Goal: Task Accomplishment & Management: Manage account settings

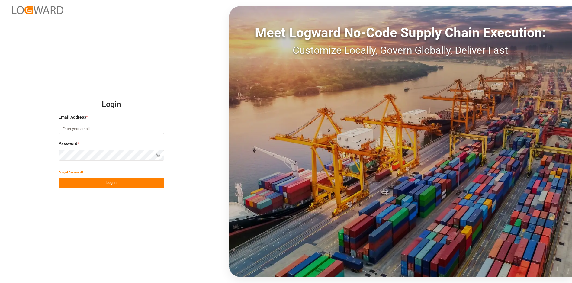
type input "george.vigo@jamindustries.com"
click at [139, 186] on button "Log In" at bounding box center [112, 183] width 106 height 11
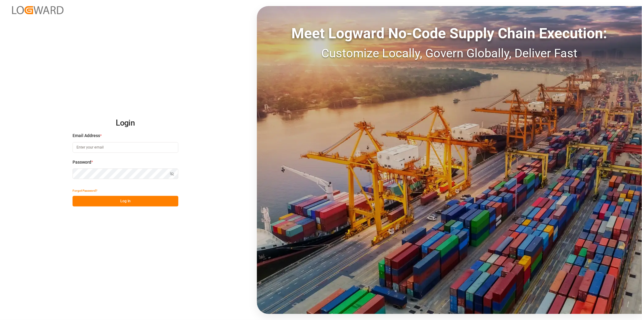
type input "george.vigo@jamindustries.com"
click at [144, 202] on button "Log In" at bounding box center [126, 201] width 106 height 11
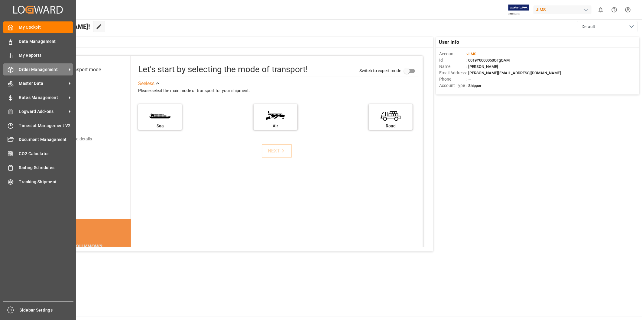
drag, startPoint x: 33, startPoint y: 70, endPoint x: 41, endPoint y: 70, distance: 8.5
click at [33, 70] on span "Order Management" at bounding box center [43, 69] width 48 height 6
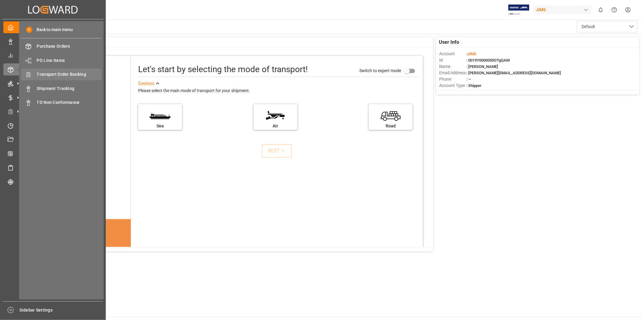
click at [83, 74] on span "Transport Order Booking" at bounding box center [69, 74] width 65 height 6
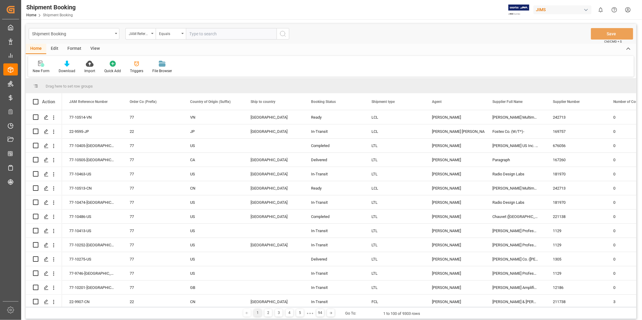
drag, startPoint x: 189, startPoint y: 37, endPoint x: 197, endPoint y: 35, distance: 7.9
click at [189, 36] on input "text" at bounding box center [231, 33] width 91 height 11
paste input "77-9976-CN"
type input "77-9976-CN"
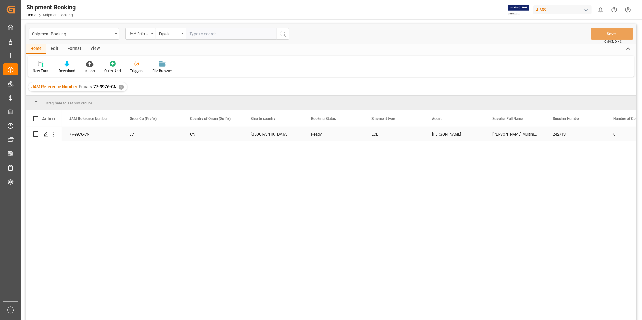
click at [81, 140] on div "77-9976-CN" at bounding box center [92, 134] width 60 height 14
click at [46, 138] on div "Press SPACE to select this row." at bounding box center [45, 134] width 9 height 11
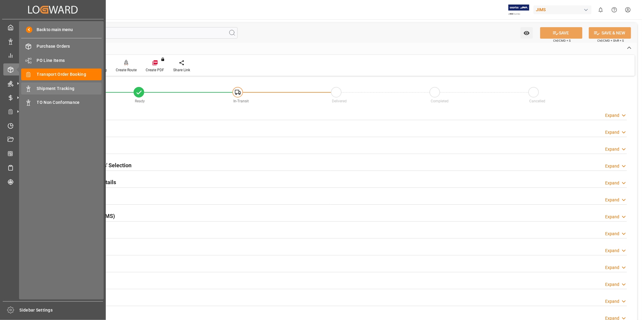
click at [59, 86] on span "Shipment Tracking" at bounding box center [69, 89] width 65 height 6
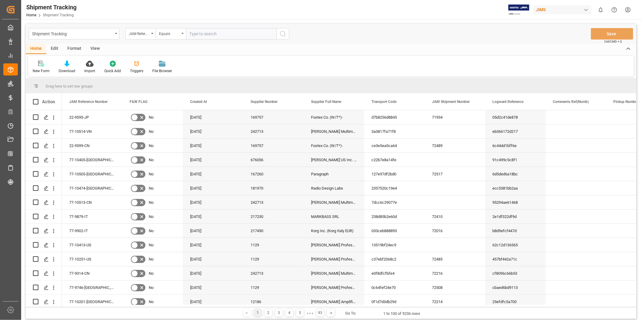
click at [221, 36] on input "text" at bounding box center [231, 33] width 91 height 11
type input "77-9976-CN"
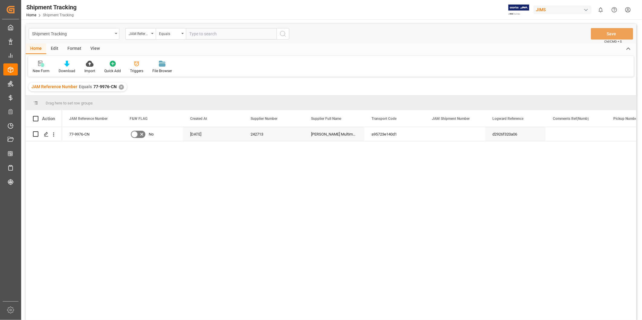
click at [90, 50] on div "View" at bounding box center [95, 49] width 18 height 10
click at [35, 70] on div "Default" at bounding box center [39, 70] width 12 height 5
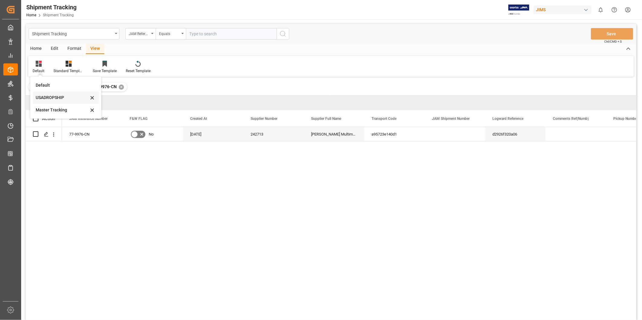
click at [46, 99] on div "USADROPSHIP" at bounding box center [62, 98] width 53 height 6
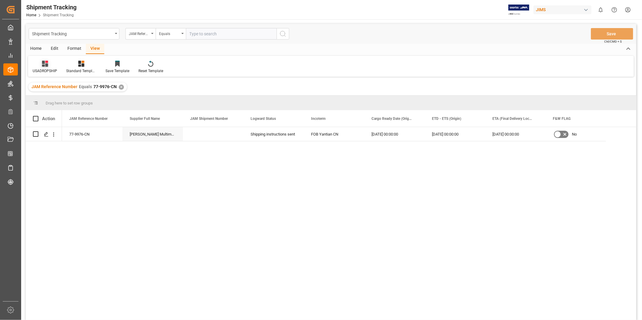
click at [50, 65] on div at bounding box center [45, 63] width 24 height 6
click at [55, 109] on div "Master Tracking" at bounding box center [63, 110] width 53 height 6
click at [395, 136] on div "B" at bounding box center [394, 134] width 60 height 14
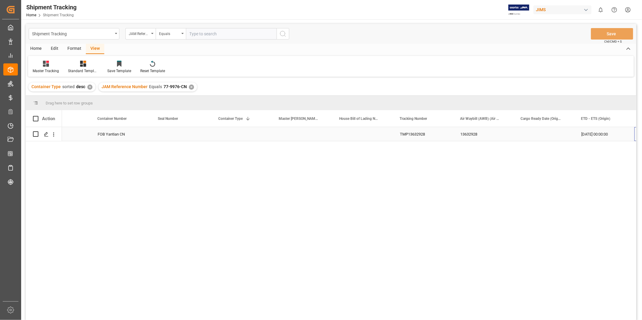
scroll to position [0, 455]
click at [177, 132] on div "Press SPACE to select this row." at bounding box center [181, 134] width 60 height 14
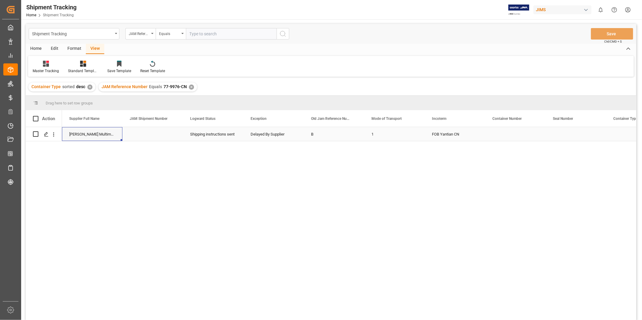
scroll to position [0, 0]
click at [490, 142] on div "1 FOB Yantian CN B Delayed By Supplier Shipping instructions sent Harman Multim…" at bounding box center [349, 225] width 574 height 197
click at [488, 138] on div "FOB Yantian CN" at bounding box center [515, 134] width 60 height 14
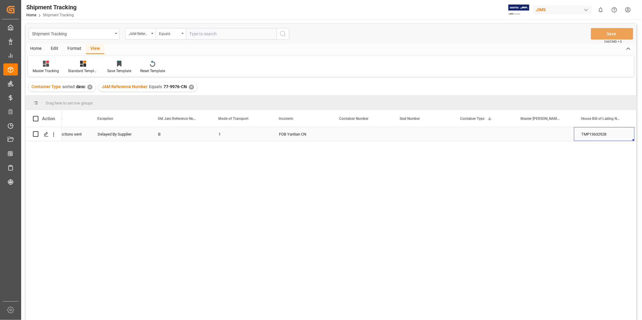
scroll to position [0, 274]
click at [418, 128] on div "Press SPACE to select this row." at bounding box center [423, 134] width 60 height 14
click at [192, 86] on div "✕" at bounding box center [191, 87] width 5 height 5
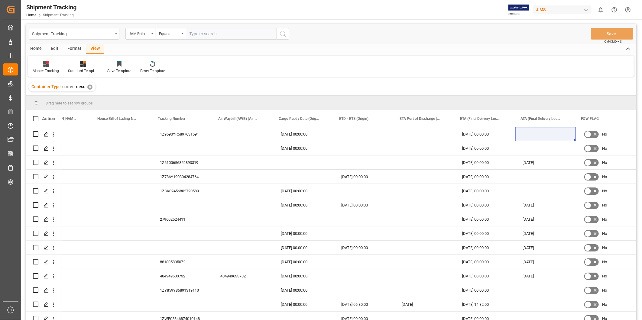
click at [90, 89] on div "✕" at bounding box center [89, 87] width 5 height 5
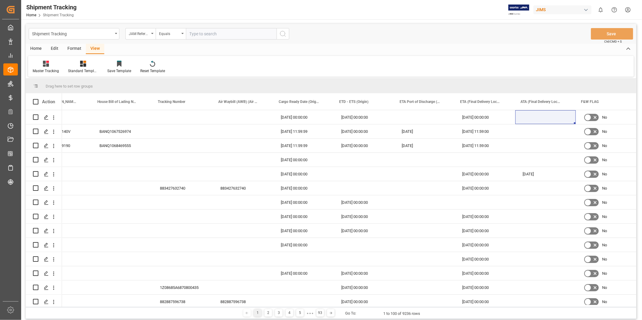
click at [203, 36] on input "text" at bounding box center [231, 33] width 91 height 11
paste input "77-9710-CN"
type input "77-9710-CN"
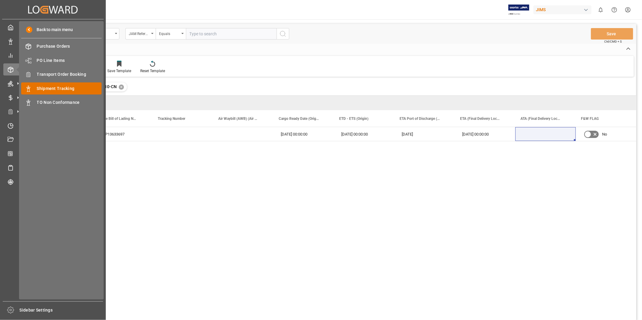
click at [47, 88] on span "Shipment Tracking" at bounding box center [69, 89] width 65 height 6
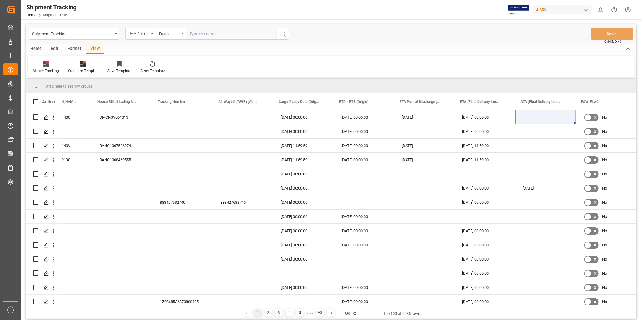
click at [470, 30] on div "Shipment Tracking JAM Reference Number Equals Save Ctrl/CMD + S" at bounding box center [331, 34] width 610 height 20
click at [399, 117] on div "[DATE]" at bounding box center [424, 117] width 60 height 14
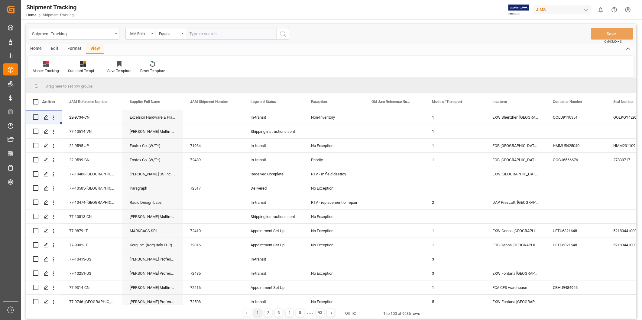
click at [95, 51] on div "View" at bounding box center [95, 49] width 18 height 10
click at [44, 67] on div "Master Tracking" at bounding box center [45, 66] width 35 height 13
click at [50, 83] on div "Default" at bounding box center [63, 85] width 53 height 6
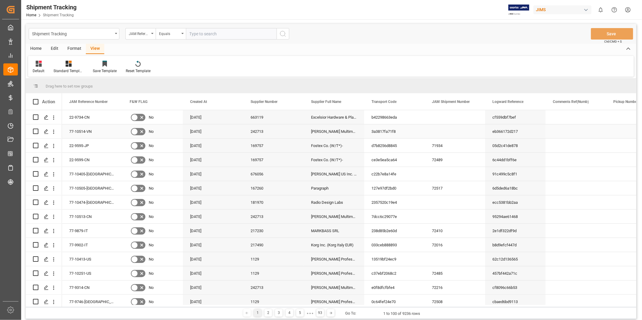
click at [321, 126] on div "[PERSON_NAME] Multimedia [GEOGRAPHIC_DATA]" at bounding box center [334, 132] width 60 height 14
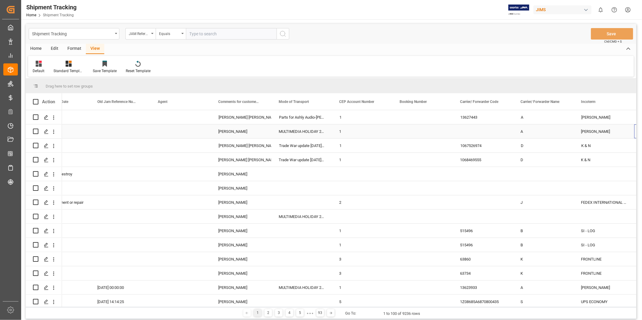
scroll to position [0, 757]
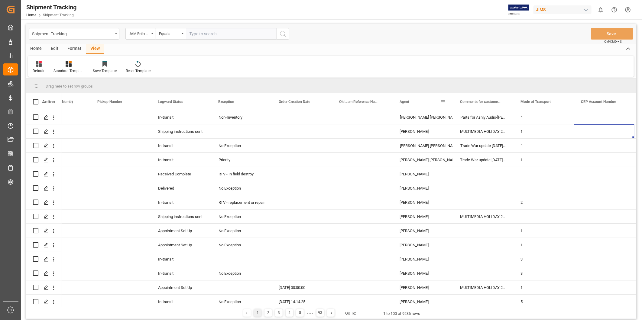
click at [442, 100] on span at bounding box center [442, 101] width 5 height 5
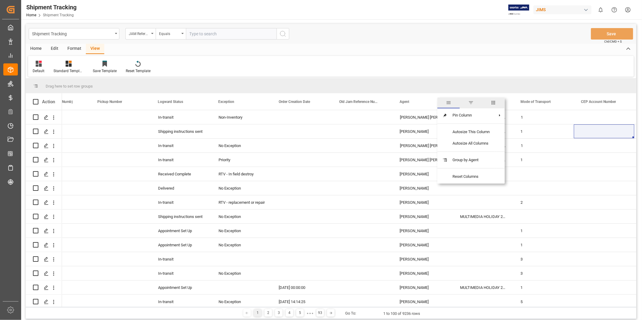
click at [473, 104] on span "filter" at bounding box center [470, 102] width 5 height 5
click at [451, 135] on input "Filter Value" at bounding box center [470, 134] width 59 height 12
type input "George Vigo"
click at [481, 155] on button "Apply" at bounding box center [478, 153] width 11 height 6
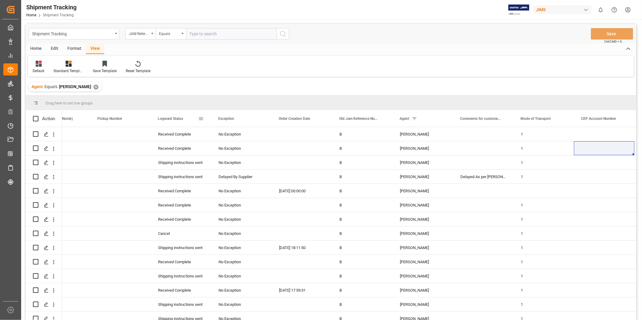
click at [199, 116] on span at bounding box center [200, 118] width 5 height 5
click at [231, 119] on span "filter" at bounding box center [228, 119] width 5 height 5
click at [260, 121] on div "Exception" at bounding box center [241, 118] width 46 height 17
click at [261, 120] on span at bounding box center [261, 118] width 5 height 5
click at [312, 120] on span "columns" at bounding box center [311, 119] width 5 height 5
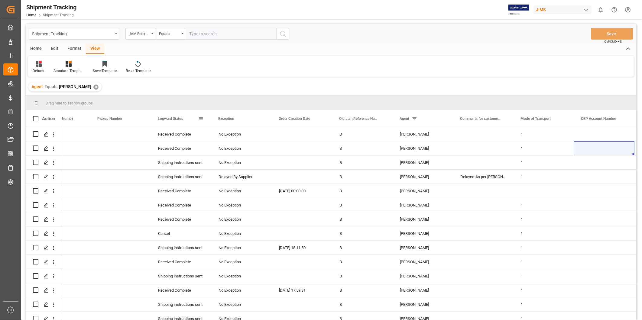
click at [186, 117] on div "Logward Status" at bounding box center [178, 118] width 40 height 17
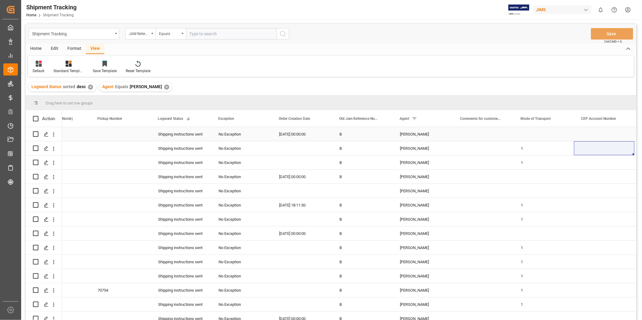
click at [191, 137] on div "Shipping instructions sent" at bounding box center [181, 135] width 46 height 14
click at [203, 116] on span at bounding box center [200, 118] width 5 height 5
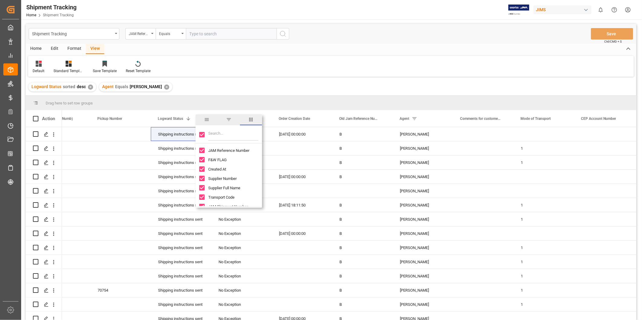
click at [229, 122] on span "filter" at bounding box center [229, 120] width 22 height 11
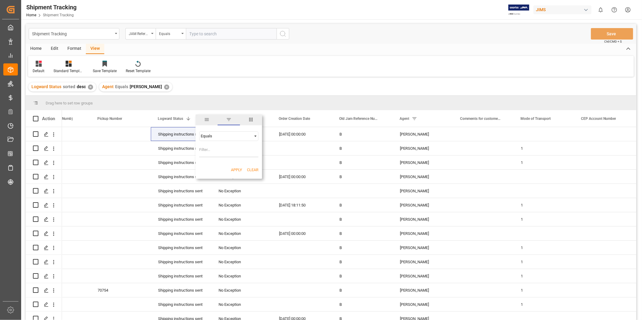
click at [231, 134] on div "Equals" at bounding box center [226, 136] width 51 height 5
click at [209, 120] on span "general" at bounding box center [206, 119] width 5 height 5
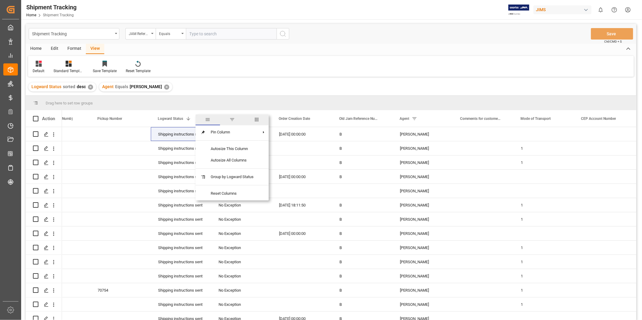
click at [231, 119] on span "filter" at bounding box center [231, 119] width 5 height 5
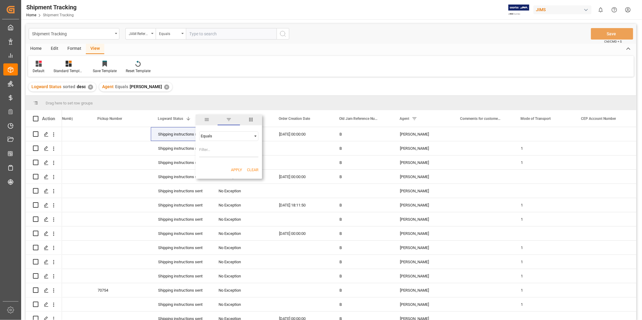
click at [222, 149] on input "Filter Value" at bounding box center [228, 151] width 59 height 12
click at [322, 144] on div "Press SPACE to select this row." at bounding box center [302, 148] width 60 height 14
click at [186, 138] on div "Shipping instructions sent" at bounding box center [181, 135] width 46 height 14
click at [89, 88] on div "✕" at bounding box center [90, 87] width 5 height 5
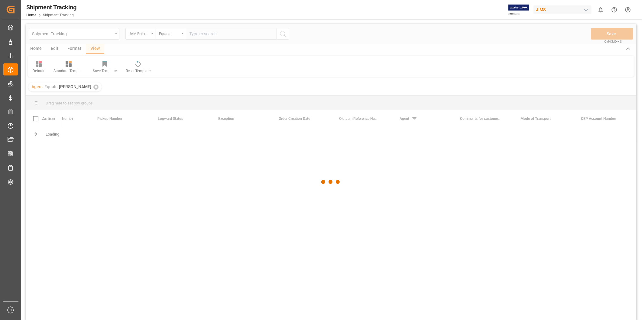
click at [89, 88] on div at bounding box center [331, 182] width 610 height 317
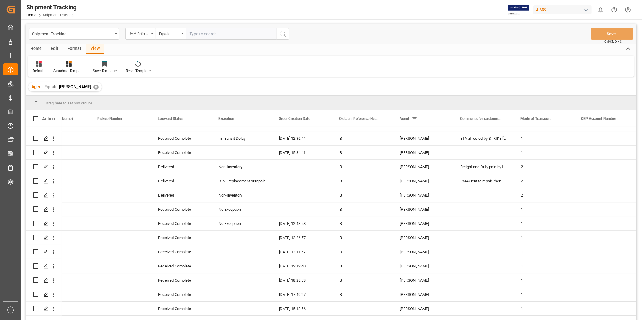
scroll to position [1119, 0]
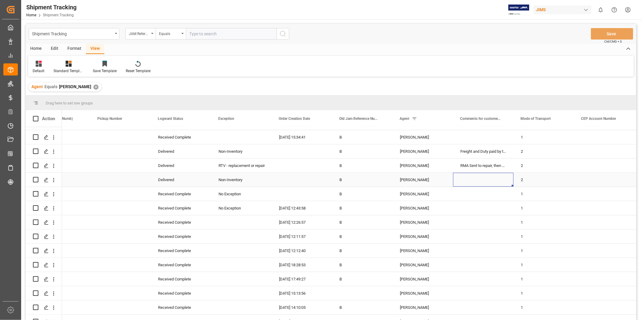
click at [493, 178] on div "Press SPACE to select this row." at bounding box center [483, 180] width 60 height 14
click at [495, 180] on div "Press SPACE to select this row." at bounding box center [483, 180] width 60 height 14
click at [498, 183] on input "Press SPACE to select this row." at bounding box center [483, 183] width 51 height 11
click at [485, 212] on div "Press SPACE to select this row." at bounding box center [483, 208] width 60 height 14
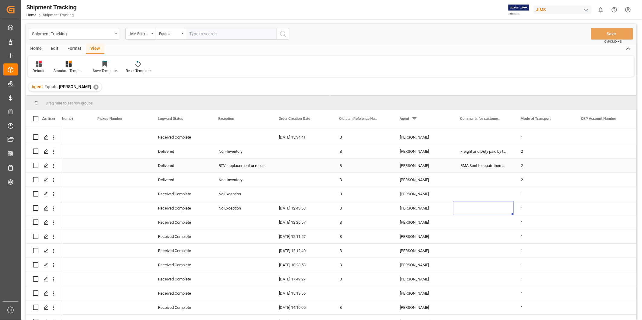
click at [484, 163] on div "RMA Sent to repair, then back to the customer in UK" at bounding box center [483, 166] width 60 height 14
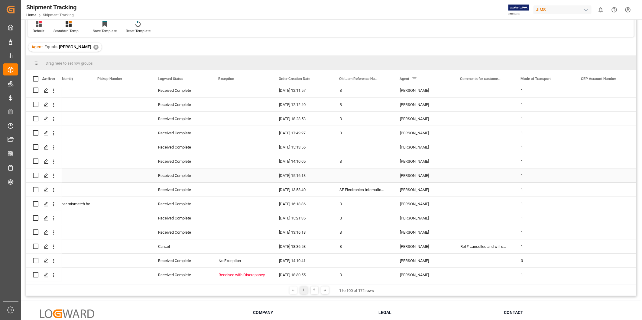
scroll to position [56, 0]
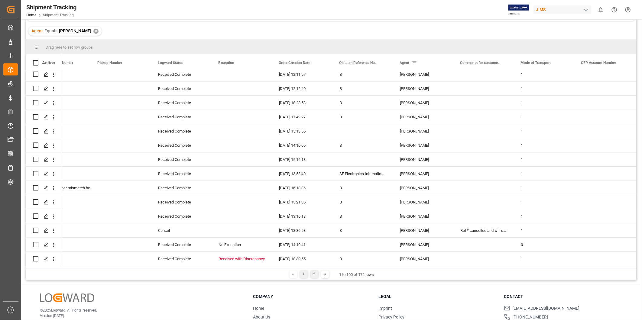
click at [315, 276] on div "2" at bounding box center [315, 275] width 8 height 8
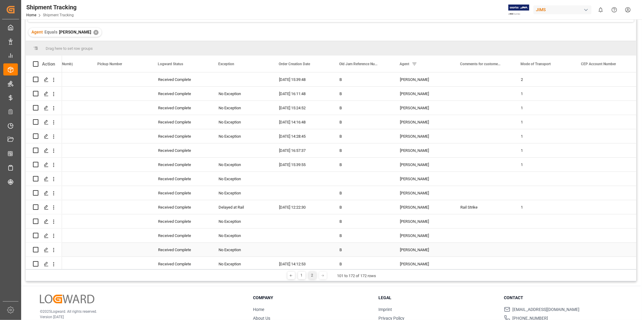
scroll to position [89, 0]
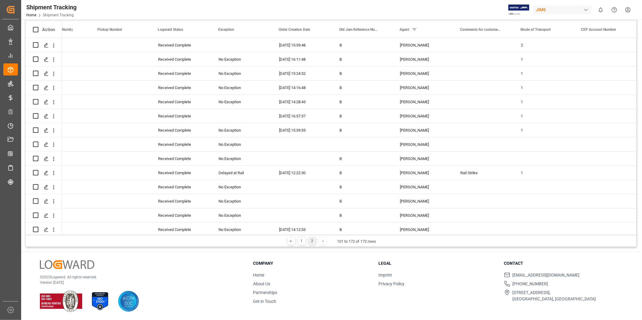
click at [323, 243] on div at bounding box center [323, 242] width 8 height 8
click at [310, 241] on div "2" at bounding box center [313, 242] width 8 height 8
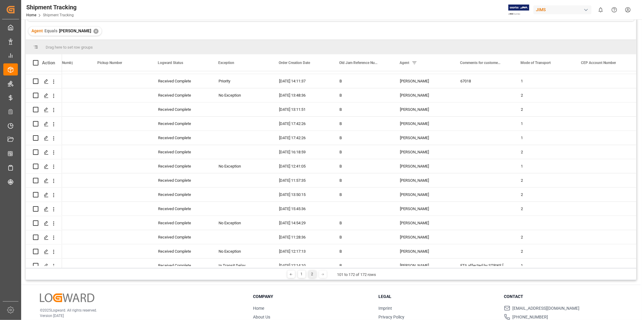
scroll to position [830, 0]
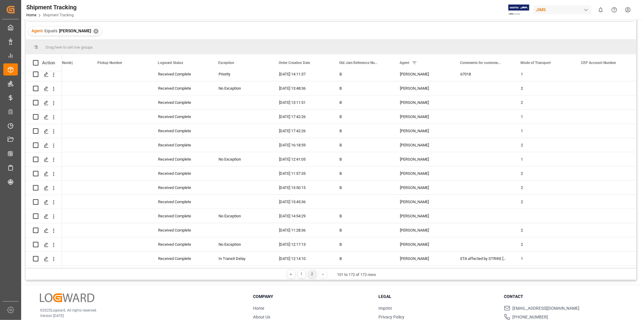
click at [288, 276] on div at bounding box center [291, 275] width 8 height 8
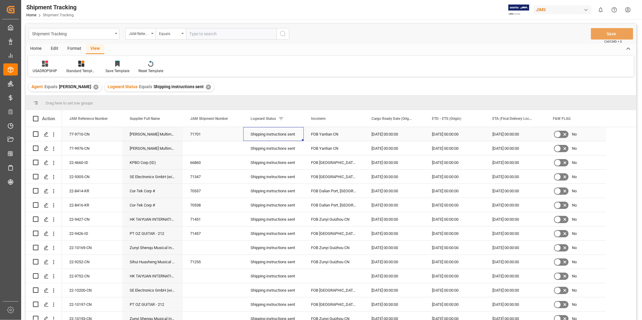
click at [291, 134] on div "Shipping instructions sent" at bounding box center [274, 135] width 46 height 14
click at [293, 138] on polyline "open menu" at bounding box center [293, 138] width 4 height 2
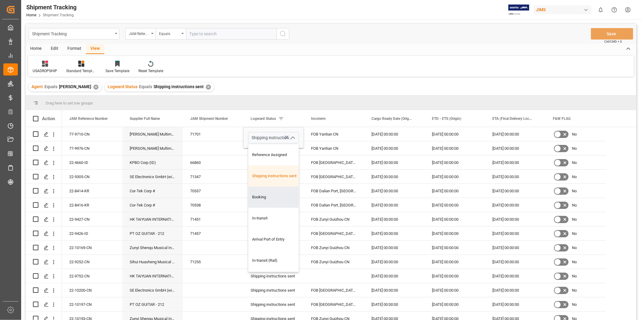
click at [392, 62] on div "USADROPSHIP Standard Templates Save Template Reset Template" at bounding box center [331, 66] width 606 height 21
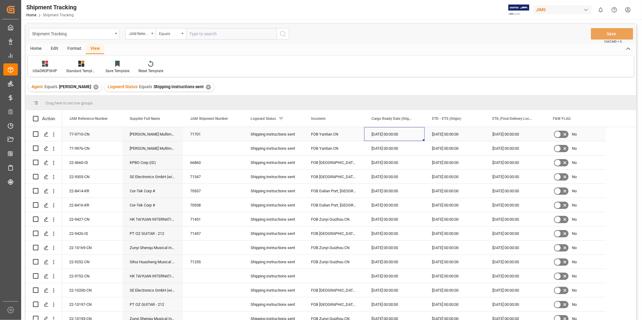
click at [403, 140] on div "[DATE] 00:00:00" at bounding box center [394, 134] width 60 height 14
click at [396, 145] on div "[DATE] 00:00:00" at bounding box center [394, 148] width 60 height 14
click at [286, 147] on div "Shipping instructions sent" at bounding box center [274, 149] width 46 height 14
click at [295, 147] on div "Shipping instructions sent" at bounding box center [274, 149] width 46 height 14
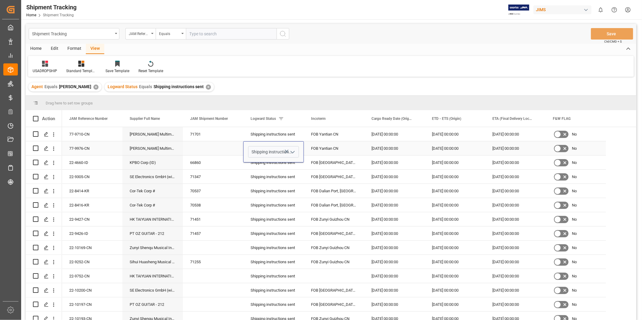
click at [293, 150] on icon "open menu" at bounding box center [292, 152] width 7 height 7
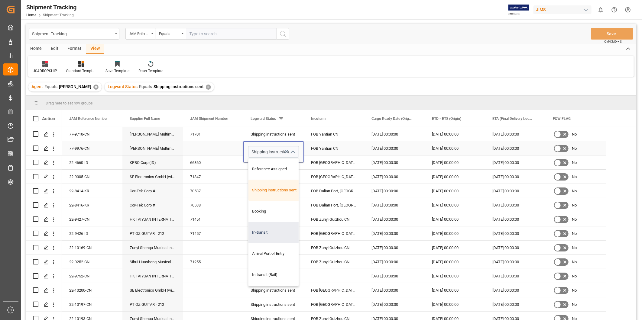
click at [267, 225] on div "In-transit" at bounding box center [278, 232] width 61 height 21
type input "In-transit"
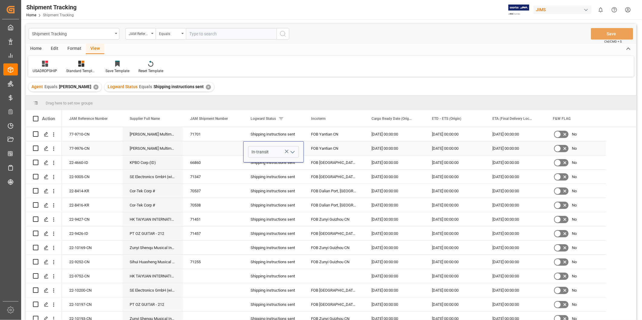
click at [363, 155] on div "FOB Yantian CN" at bounding box center [334, 148] width 60 height 14
click at [605, 32] on button "Save" at bounding box center [612, 33] width 42 height 11
click at [93, 150] on div "22-4660-ID" at bounding box center [92, 148] width 60 height 14
click at [448, 147] on div "[DATE] 00:00:00" at bounding box center [455, 148] width 60 height 14
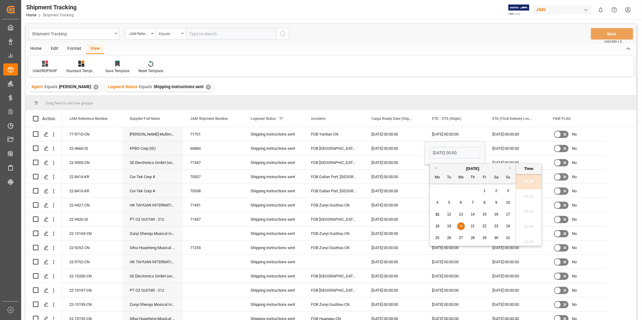
click at [511, 167] on button "Next Month" at bounding box center [511, 169] width 4 height 4
click at [497, 215] on span "20" at bounding box center [496, 214] width 4 height 4
type input "09-20-2025 00:00"
click at [508, 147] on div "[DATE] 00:00:00" at bounding box center [515, 148] width 60 height 14
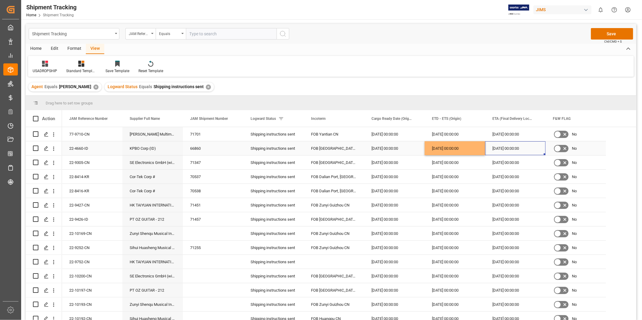
click at [468, 153] on div "[DATE] 00:00:00" at bounding box center [455, 148] width 60 height 14
click at [498, 150] on div "[DATE] 00:00:00" at bounding box center [515, 148] width 60 height 14
click at [608, 34] on button "Save" at bounding box center [612, 33] width 42 height 11
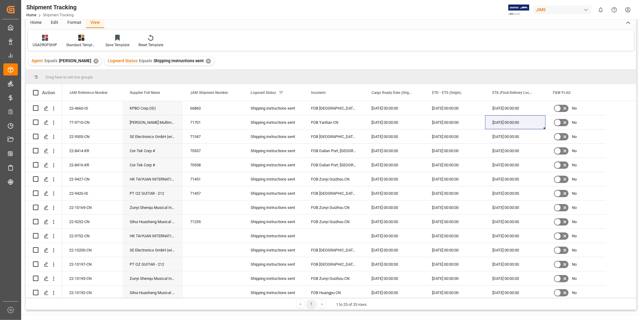
scroll to position [27, 0]
click at [452, 137] on div "[DATE] 00:00:00" at bounding box center [455, 136] width 60 height 14
click at [93, 138] on div "22-9305-CN" at bounding box center [92, 136] width 60 height 14
click at [101, 153] on div "22-8414-KR" at bounding box center [92, 150] width 60 height 14
click at [280, 91] on span at bounding box center [280, 91] width 5 height 5
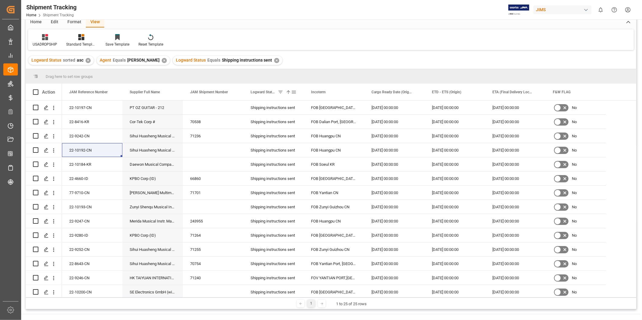
click at [288, 91] on span at bounding box center [288, 91] width 5 height 5
click at [294, 91] on span at bounding box center [293, 91] width 5 height 5
click at [343, 95] on span "columns" at bounding box center [343, 92] width 5 height 5
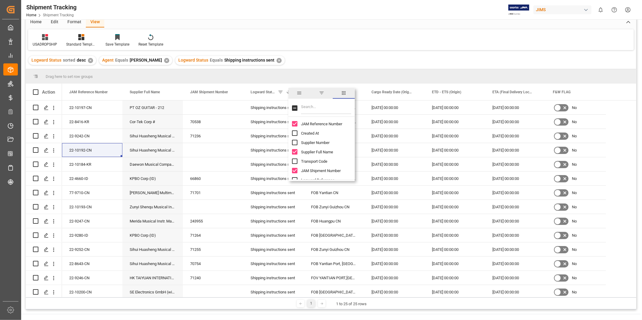
click at [311, 107] on input "Filter Columns Input" at bounding box center [326, 108] width 50 height 12
type input "ATA"
click at [293, 133] on input "ATA (Final Delivery Location) column toggle visibility (hidden)" at bounding box center [294, 133] width 5 height 5
checkbox input "true"
checkbox input "false"
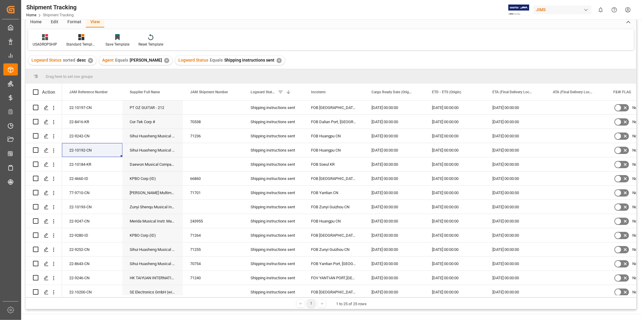
click at [375, 54] on div "Logward Status sorted desc ✕ Agent Equals George Vigo ✕ Logward Status Equals S…" at bounding box center [331, 60] width 610 height 17
click at [292, 90] on span at bounding box center [293, 91] width 5 height 5
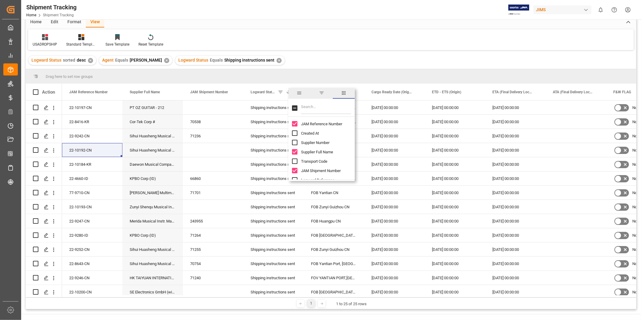
click at [316, 108] on input "Filter Columns Input" at bounding box center [326, 108] width 50 height 12
click at [292, 172] on input "F&W FLAG column toggle visibility (visible)" at bounding box center [294, 172] width 5 height 5
checkbox input "false"
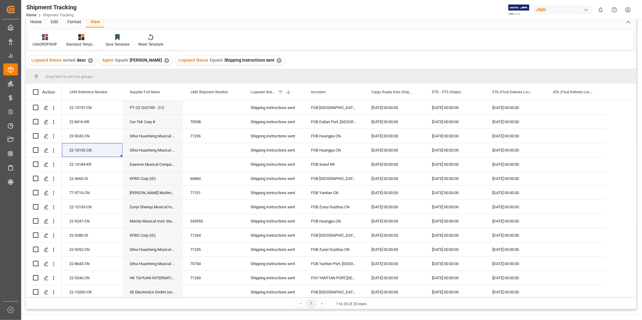
click at [356, 43] on div "USADROPSHIP Standard Templates Save Template Reset Template" at bounding box center [331, 39] width 606 height 21
click at [120, 44] on div "Save Template" at bounding box center [117, 44] width 24 height 5
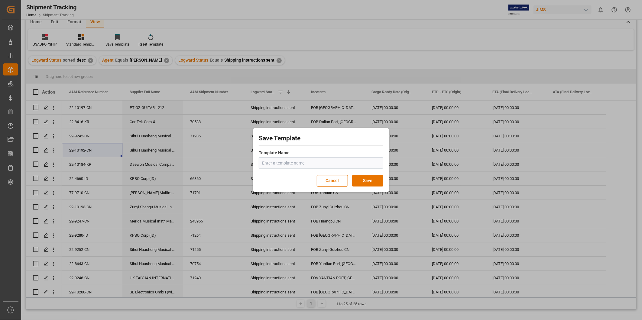
click at [274, 163] on input "text" at bounding box center [321, 162] width 125 height 11
click at [371, 180] on button "Save" at bounding box center [367, 180] width 31 height 11
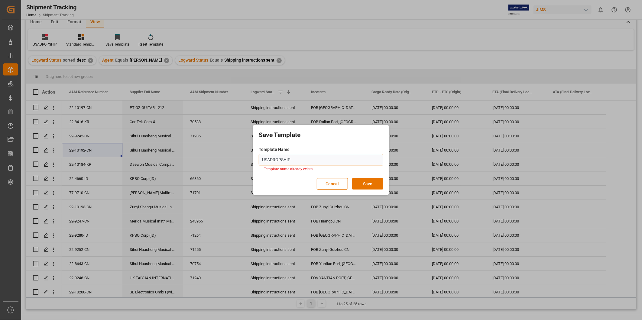
click at [317, 161] on input "USADROPSHIP" at bounding box center [321, 159] width 125 height 11
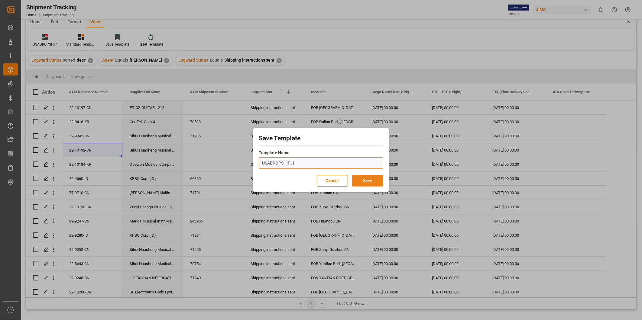
type input "USADROPSHIP_1"
click at [376, 180] on button "Save" at bounding box center [367, 180] width 31 height 11
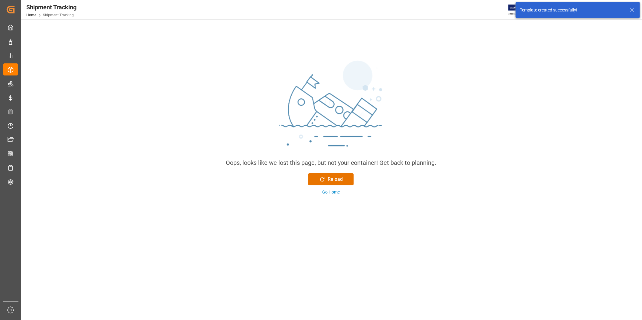
scroll to position [67, 0]
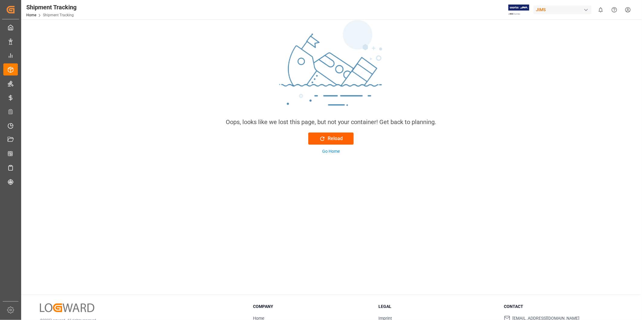
click at [345, 140] on button "Reload" at bounding box center [330, 139] width 45 height 12
click at [335, 151] on div "Go Home" at bounding box center [331, 151] width 18 height 6
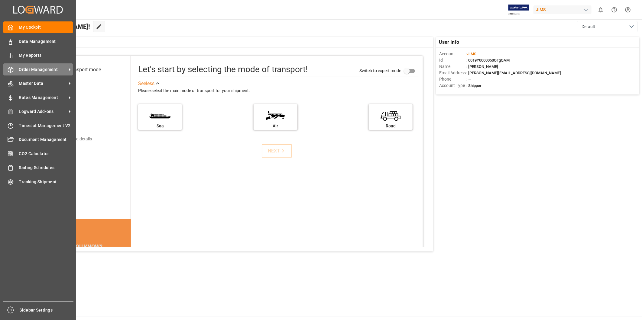
click at [66, 71] on span "Order Management" at bounding box center [43, 69] width 48 height 6
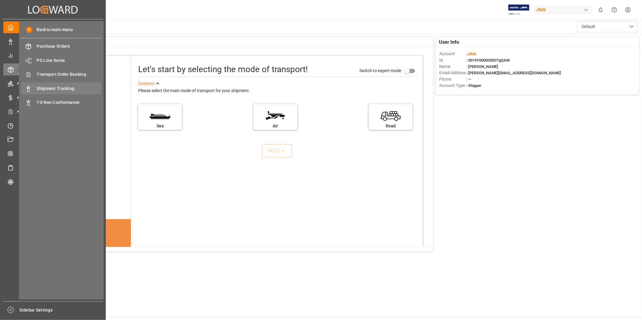
click at [70, 85] on div "Shipment Tracking Shipment Tracking" at bounding box center [61, 89] width 80 height 12
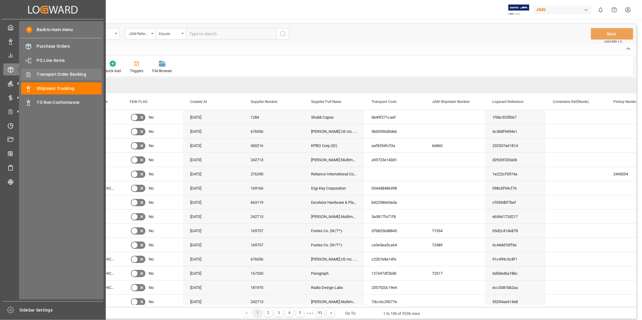
click at [63, 72] on span "Transport Order Booking" at bounding box center [69, 74] width 65 height 6
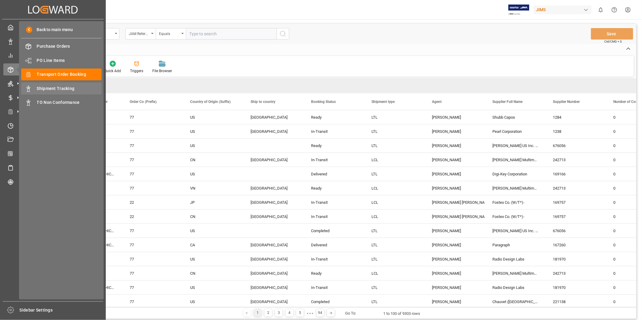
click at [63, 86] on span "Shipment Tracking" at bounding box center [69, 89] width 65 height 6
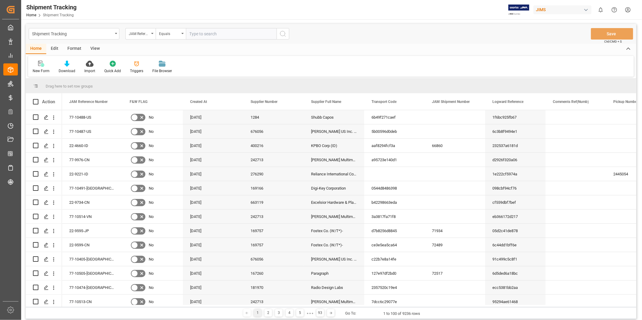
click at [97, 47] on div "View" at bounding box center [95, 49] width 18 height 10
click at [41, 70] on div "Default" at bounding box center [39, 70] width 12 height 5
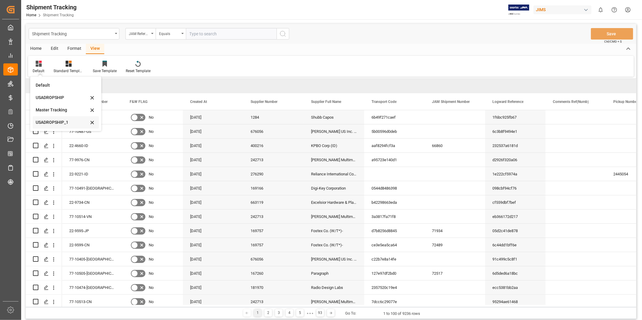
click at [53, 125] on div "USADROPSHIP_1" at bounding box center [62, 122] width 53 height 6
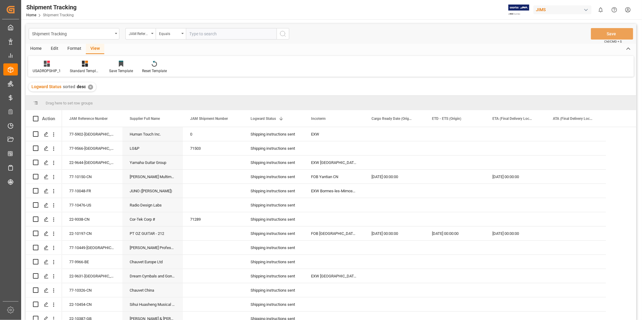
click at [91, 88] on div "✕" at bounding box center [90, 87] width 5 height 5
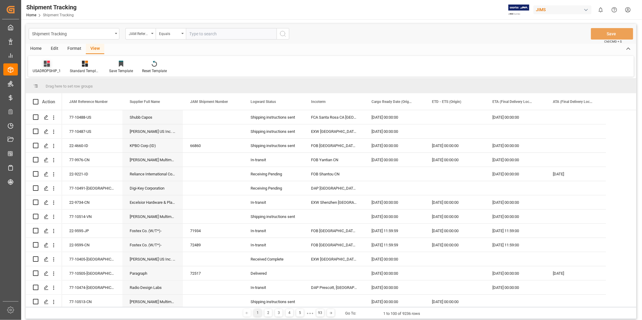
click at [54, 70] on div "USADROPSHIP_1" at bounding box center [47, 70] width 28 height 5
click at [93, 98] on icon at bounding box center [93, 97] width 3 height 3
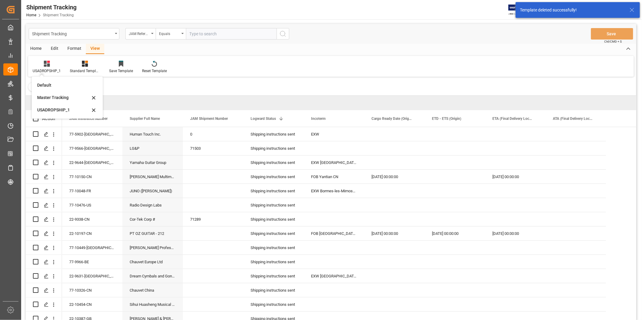
drag, startPoint x: 65, startPoint y: 110, endPoint x: 59, endPoint y: 110, distance: 5.7
click at [59, 110] on div "USADROPSHIP_1" at bounding box center [63, 110] width 53 height 6
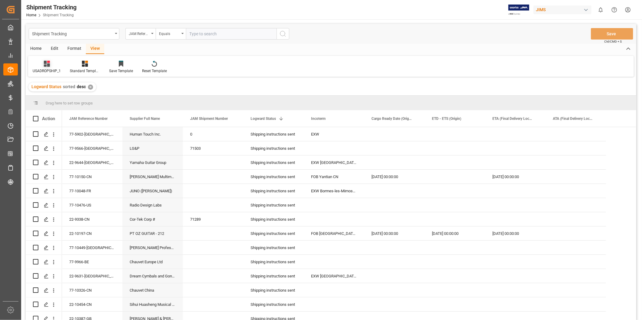
click at [60, 70] on div "USADROPSHIP_1" at bounding box center [47, 70] width 28 height 5
drag, startPoint x: 65, startPoint y: 111, endPoint x: 298, endPoint y: 65, distance: 237.2
click at [298, 65] on div "USADROPSHIP_1 Default Master Tracking USADROPSHIP_1 Standard Templates Save Tem…" at bounding box center [331, 66] width 606 height 21
click at [125, 70] on div "Save Template" at bounding box center [121, 70] width 24 height 5
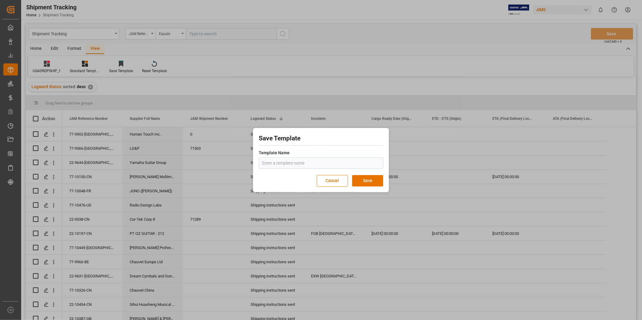
drag, startPoint x: 284, startPoint y: 159, endPoint x: 277, endPoint y: 162, distance: 8.1
click at [283, 159] on input "text" at bounding box center [321, 162] width 125 height 11
type input "USADROPSHIP"
click at [365, 179] on button "Save" at bounding box center [367, 180] width 31 height 11
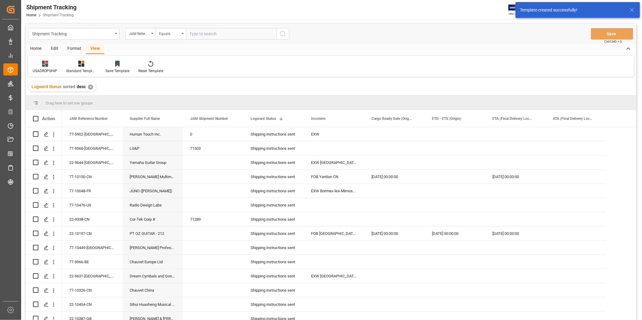
click at [51, 68] on div "USADROPSHIP" at bounding box center [45, 70] width 24 height 5
click at [96, 101] on icon at bounding box center [93, 97] width 7 height 5
click at [65, 111] on div "USADROPSHIP" at bounding box center [63, 110] width 53 height 6
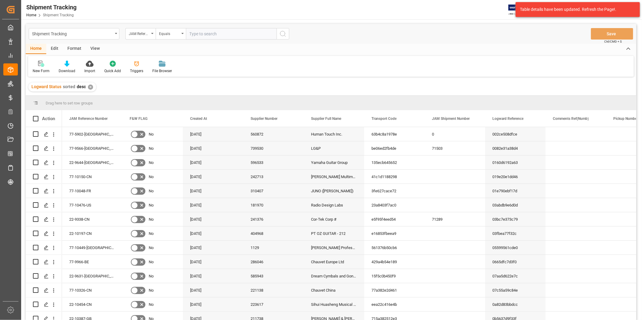
click at [92, 88] on div "✕" at bounding box center [90, 87] width 5 height 5
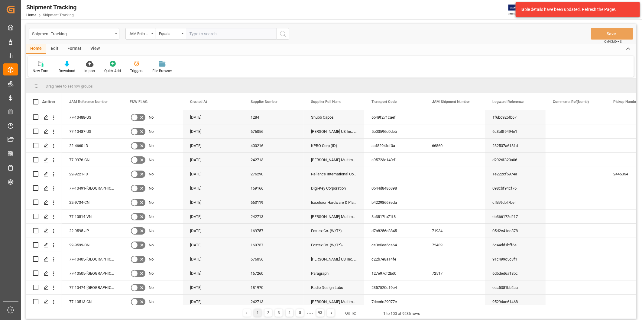
click at [100, 47] on div "View" at bounding box center [95, 49] width 18 height 10
click at [40, 71] on div "Default" at bounding box center [39, 70] width 12 height 5
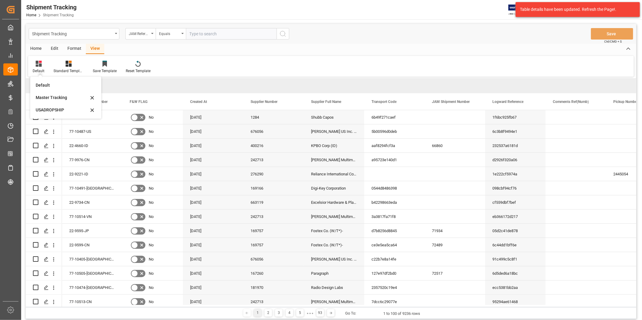
click at [52, 106] on div "USADROPSHIP" at bounding box center [66, 110] width 66 height 12
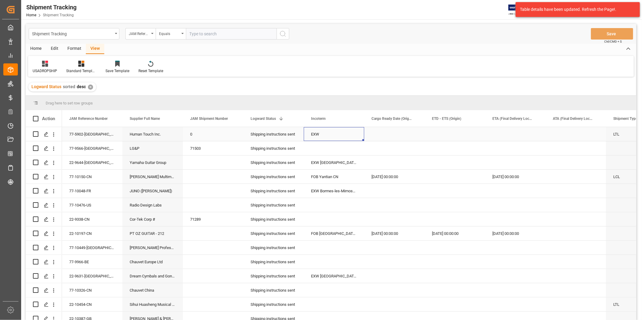
click at [350, 140] on div "EXW" at bounding box center [334, 134] width 60 height 14
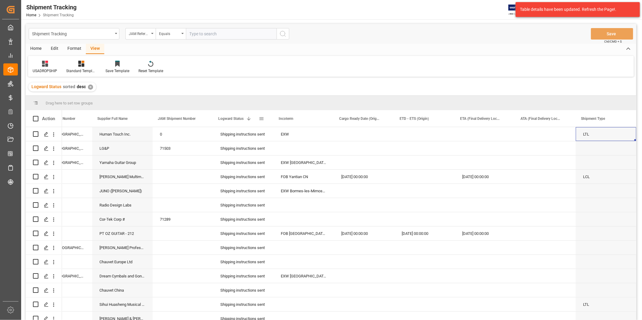
click at [259, 120] on span at bounding box center [261, 118] width 5 height 5
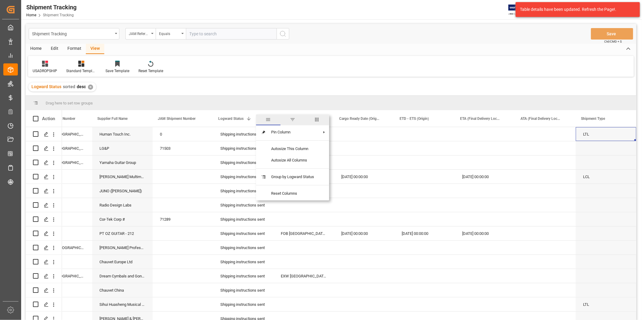
click at [316, 118] on span "columns" at bounding box center [316, 119] width 5 height 5
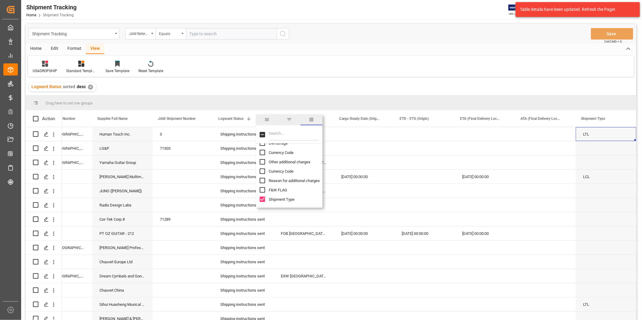
scroll to position [1797, 0]
click at [263, 201] on input "Shipment Type column toggle visibility (visible)" at bounding box center [262, 198] width 5 height 5
checkbox input "false"
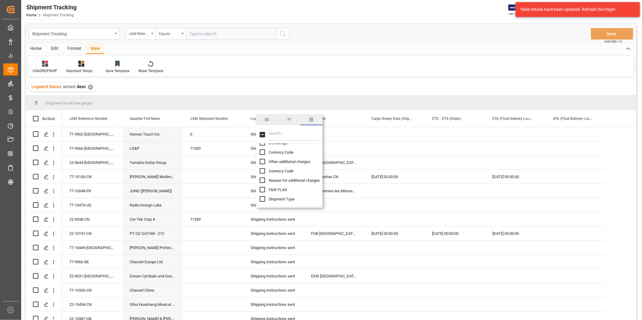
scroll to position [0, 0]
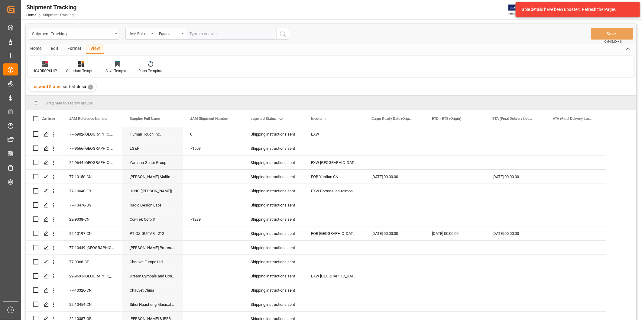
click at [330, 69] on div "USADROPSHIP Standard Templates Save Template Reset Template" at bounding box center [331, 66] width 606 height 21
click at [118, 67] on div "Save Template" at bounding box center [117, 66] width 33 height 13
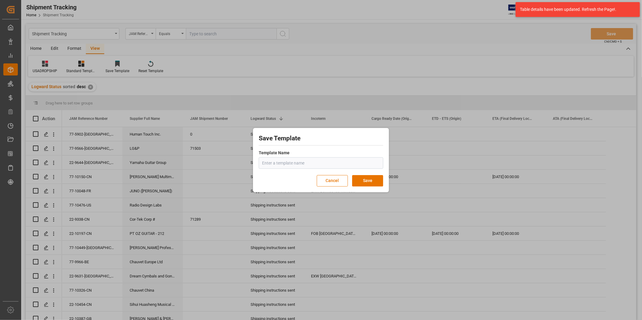
click at [278, 163] on input "text" at bounding box center [321, 162] width 125 height 11
type input "USADROPSHIP1"
click at [369, 178] on button "Save" at bounding box center [367, 180] width 31 height 11
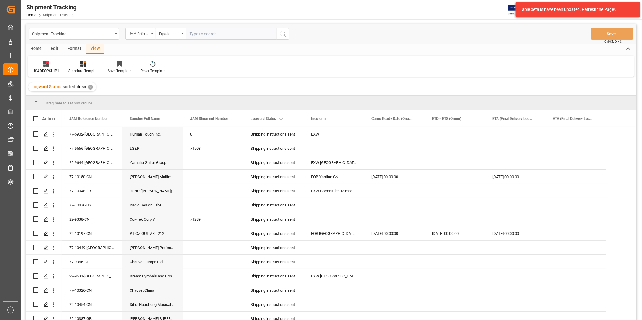
click at [458, 60] on div "USADROPSHIP1 Standard Templates Save Template Reset Template" at bounding box center [331, 66] width 606 height 21
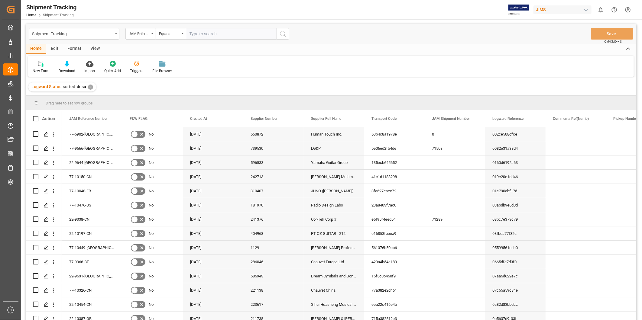
click at [88, 88] on div "✕" at bounding box center [90, 87] width 5 height 5
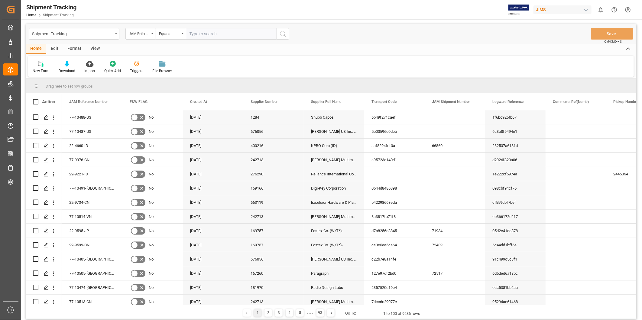
click at [94, 49] on div "View" at bounding box center [95, 49] width 18 height 10
click at [40, 68] on div "Default" at bounding box center [38, 66] width 21 height 13
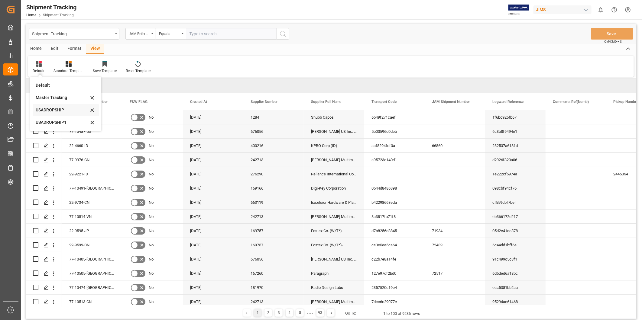
click at [59, 111] on div "USADROPSHIP" at bounding box center [62, 110] width 53 height 6
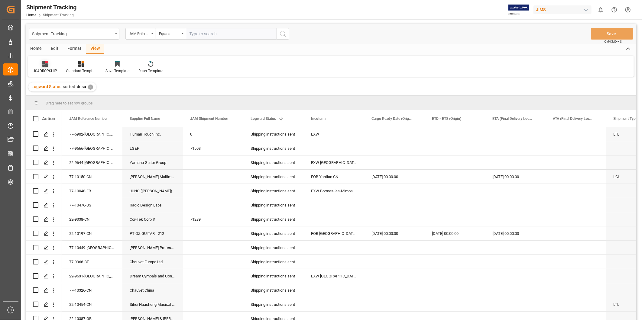
click at [49, 69] on div "USADROPSHIP" at bounding box center [45, 70] width 24 height 5
click at [60, 122] on div "USADROPSHIP1" at bounding box center [63, 122] width 53 height 6
click at [42, 68] on div "USADROPSHIP1" at bounding box center [46, 70] width 27 height 5
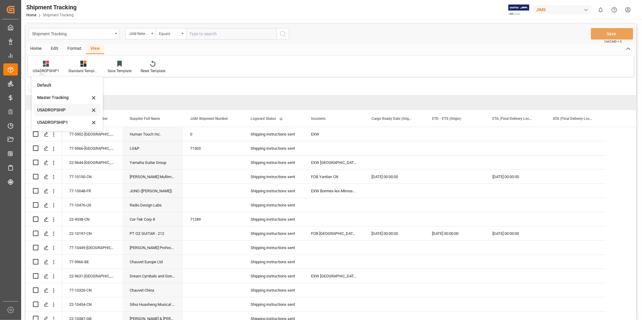
click at [93, 101] on icon at bounding box center [93, 97] width 7 height 5
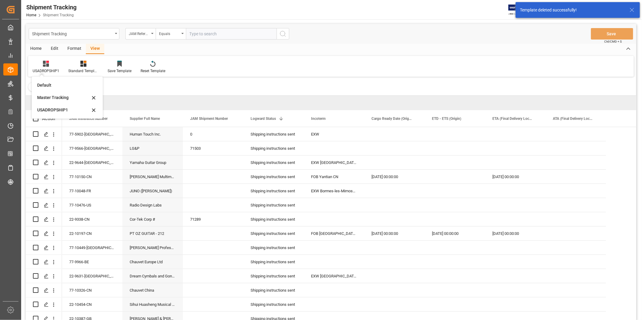
click at [202, 81] on div "Logward Status sorted desc ✕" at bounding box center [331, 87] width 610 height 17
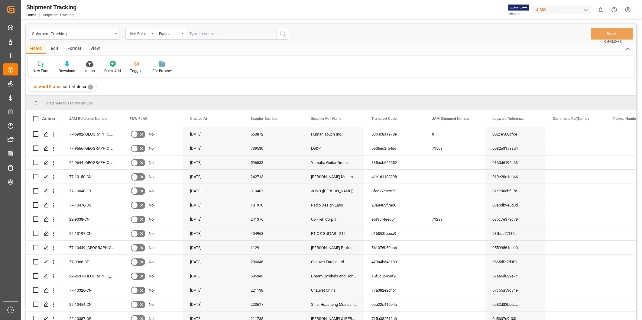
click at [89, 86] on div "✕" at bounding box center [90, 87] width 5 height 5
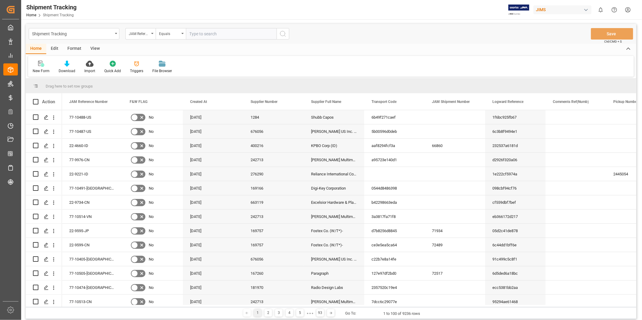
click at [95, 50] on div "View" at bounding box center [95, 49] width 18 height 10
click at [41, 67] on div "Default" at bounding box center [38, 66] width 21 height 13
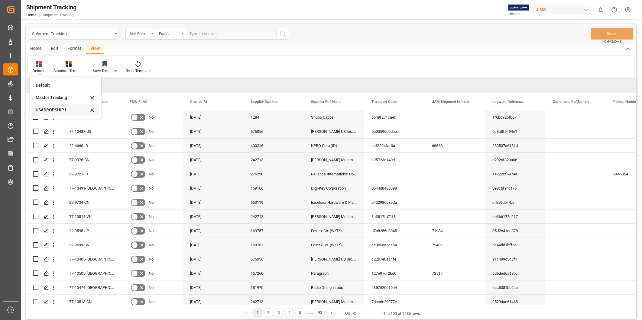
click at [58, 110] on div "USADROPSHIP1" at bounding box center [62, 110] width 53 height 6
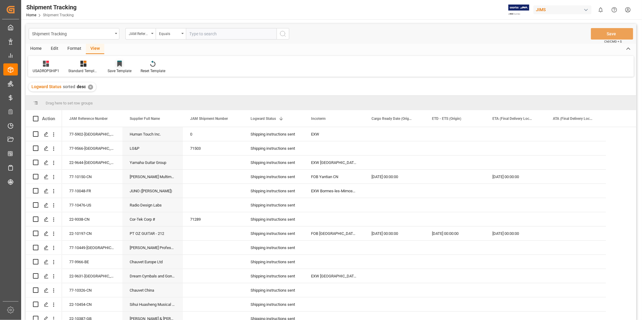
click at [111, 63] on div at bounding box center [120, 63] width 24 height 6
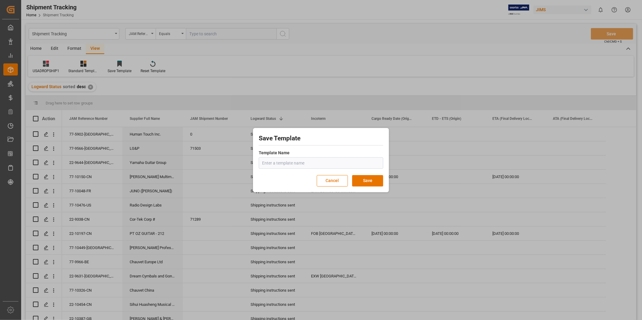
click at [308, 164] on input "text" at bounding box center [321, 162] width 125 height 11
type input "USADROPSHIP"
click at [314, 163] on input "USADROPSHIP" at bounding box center [321, 162] width 125 height 11
click at [315, 160] on input "USADROPSHIP" at bounding box center [321, 162] width 125 height 11
click at [364, 146] on div "Save Template Template Name USADROPSHIP Cancel Save" at bounding box center [320, 160] width 133 height 61
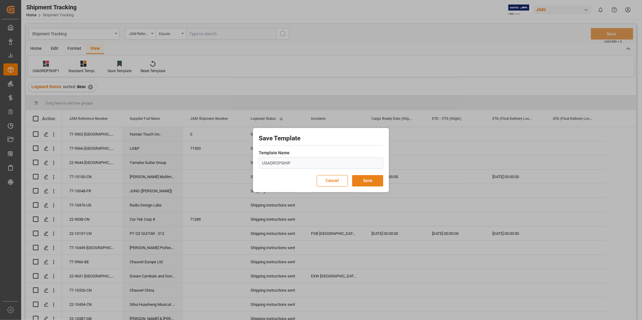
click at [372, 179] on button "Save" at bounding box center [367, 180] width 31 height 11
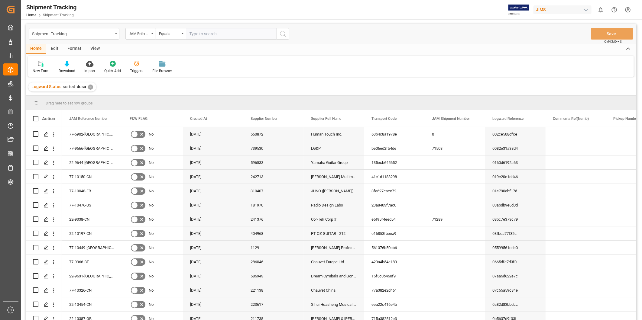
click at [89, 85] on div "✕" at bounding box center [90, 87] width 5 height 5
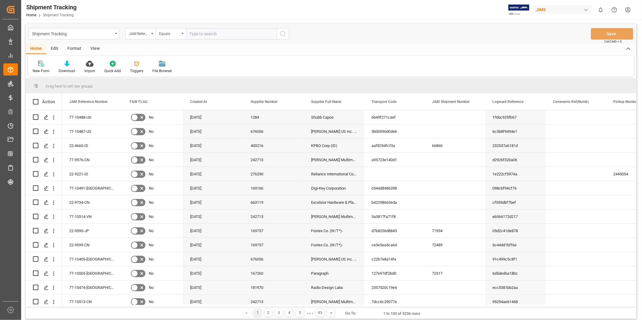
click at [93, 50] on div "View" at bounding box center [95, 49] width 18 height 10
click at [38, 69] on div "Default" at bounding box center [39, 70] width 12 height 5
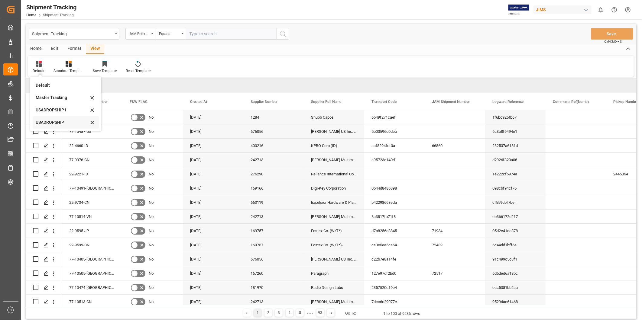
click at [56, 123] on div "USADROPSHIP" at bounding box center [62, 122] width 53 height 6
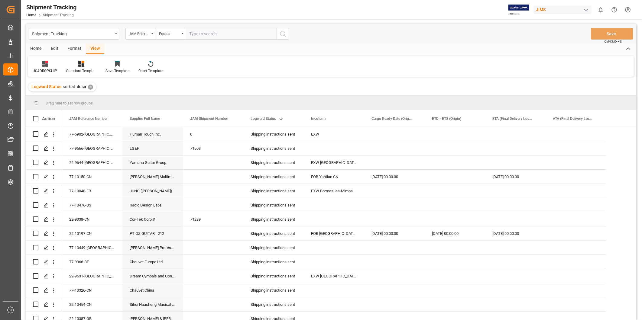
click at [90, 86] on div "✕" at bounding box center [90, 87] width 5 height 5
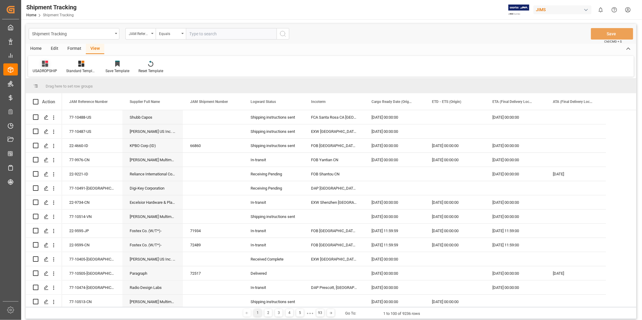
click at [50, 68] on div "USADROPSHIP" at bounding box center [45, 66] width 34 height 13
click at [94, 99] on icon at bounding box center [93, 97] width 3 height 3
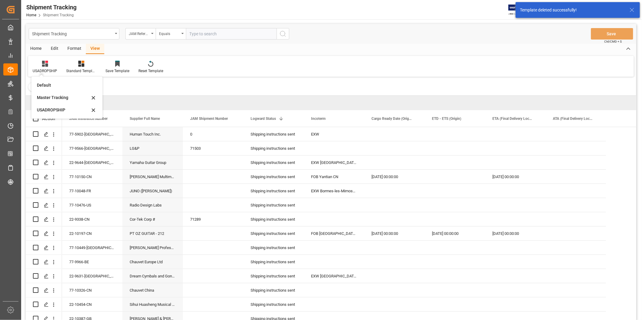
click at [335, 79] on div "Logward Status sorted desc ✕" at bounding box center [331, 87] width 610 height 17
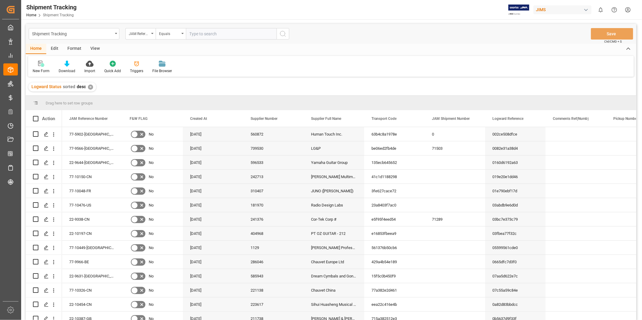
click at [91, 86] on div "✕" at bounding box center [90, 87] width 5 height 5
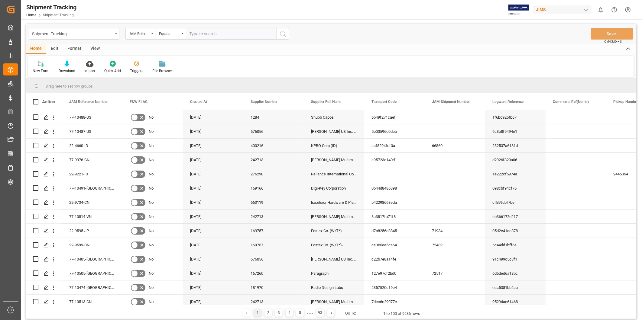
click at [97, 50] on div "View" at bounding box center [95, 49] width 18 height 10
click at [44, 70] on div "Default" at bounding box center [38, 66] width 21 height 13
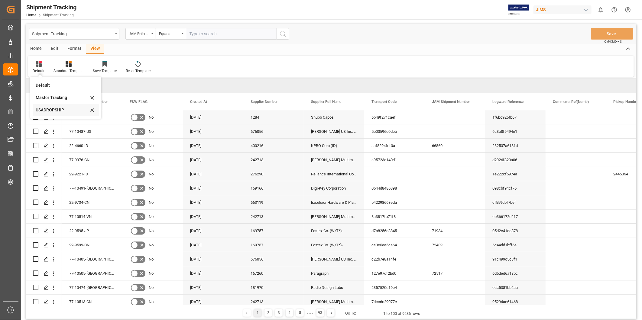
click at [54, 110] on div "USADROPSHIP" at bounding box center [62, 110] width 53 height 6
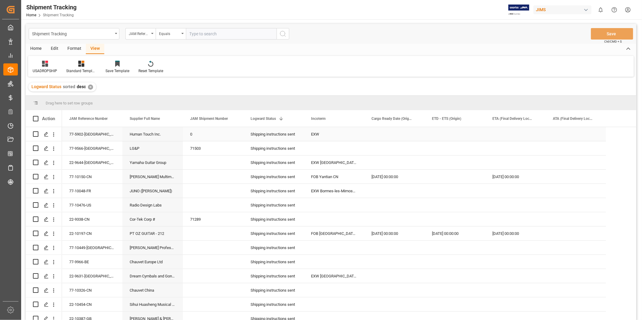
click at [283, 134] on div "Shipping instructions sent" at bounding box center [274, 135] width 46 height 14
click at [293, 119] on span at bounding box center [293, 118] width 5 height 5
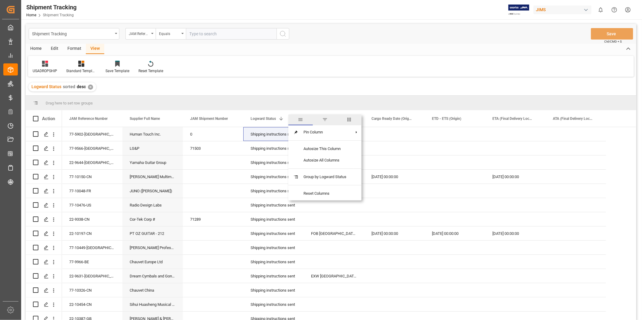
click at [327, 120] on span "filter" at bounding box center [324, 119] width 5 height 5
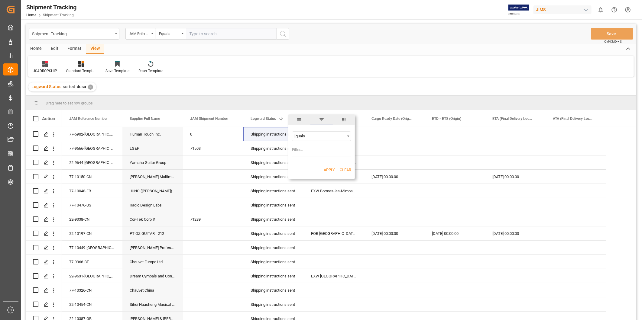
click at [315, 146] on input "Filter Value" at bounding box center [321, 151] width 59 height 12
type input "Shipping instructions sent"
click at [330, 168] on button "Apply" at bounding box center [329, 170] width 11 height 6
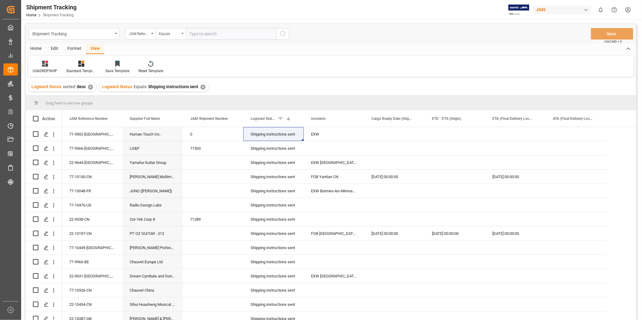
click at [197, 87] on div "Logward Status Equals Shipping instructions sent ✕" at bounding box center [153, 87] width 109 height 9
click at [201, 87] on div "✕" at bounding box center [202, 87] width 5 height 5
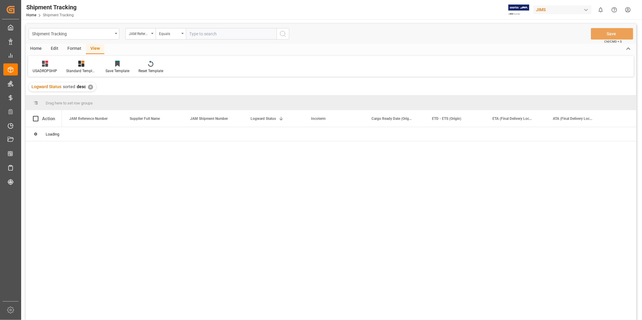
click at [90, 87] on div "✕" at bounding box center [90, 87] width 5 height 5
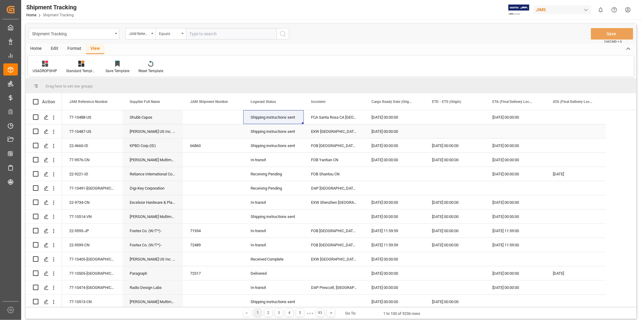
click at [443, 126] on div "Press SPACE to select this row." at bounding box center [455, 132] width 60 height 14
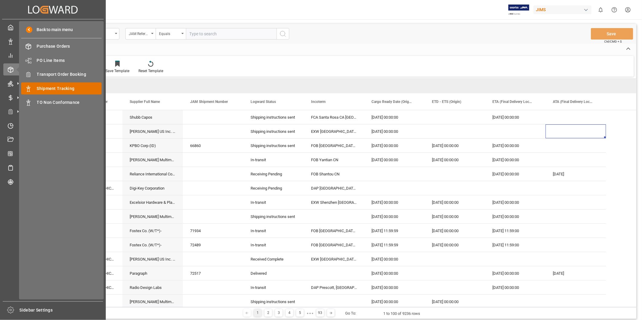
click at [50, 86] on span "Shipment Tracking" at bounding box center [69, 89] width 65 height 6
click at [65, 98] on div "TO Non Conformance TO Non Conformance" at bounding box center [61, 103] width 80 height 12
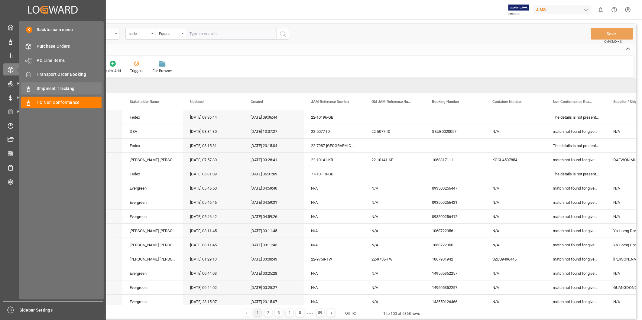
click at [62, 89] on span "Shipment Tracking" at bounding box center [69, 89] width 65 height 6
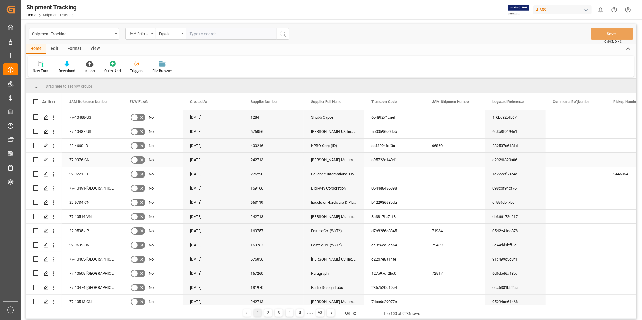
click at [442, 159] on div "Press SPACE to select this row." at bounding box center [455, 160] width 60 height 14
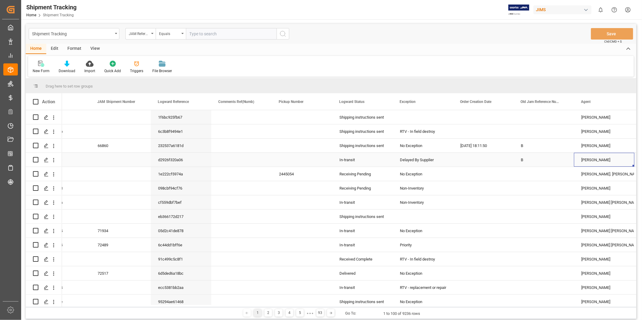
scroll to position [0, 516]
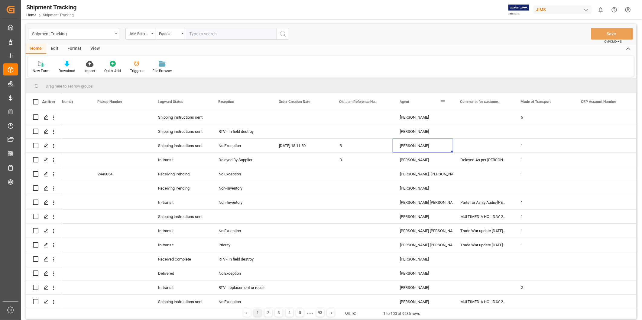
click at [442, 101] on span at bounding box center [442, 101] width 5 height 5
click at [467, 137] on input "Filter Value" at bounding box center [470, 134] width 59 height 12
type input "George Vigo"
click at [482, 153] on button "Apply" at bounding box center [478, 153] width 11 height 6
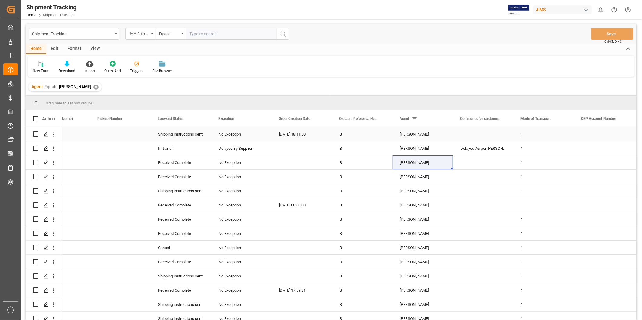
click at [189, 134] on div "Shipping instructions sent" at bounding box center [181, 135] width 46 height 14
click at [202, 120] on span at bounding box center [200, 118] width 5 height 5
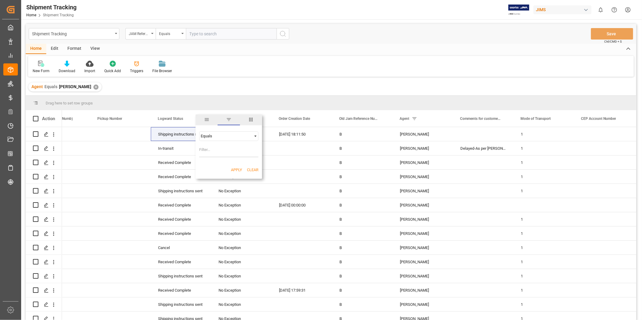
click at [230, 121] on span "filter" at bounding box center [228, 119] width 5 height 5
click at [203, 120] on span at bounding box center [200, 118] width 5 height 5
type input "Shipping instructions sent"
click at [240, 168] on button "Apply" at bounding box center [236, 170] width 11 height 6
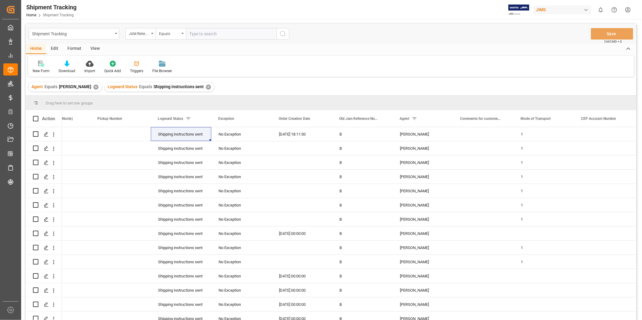
click at [98, 50] on div "View" at bounding box center [95, 49] width 18 height 10
click at [42, 67] on div "Default" at bounding box center [38, 66] width 21 height 13
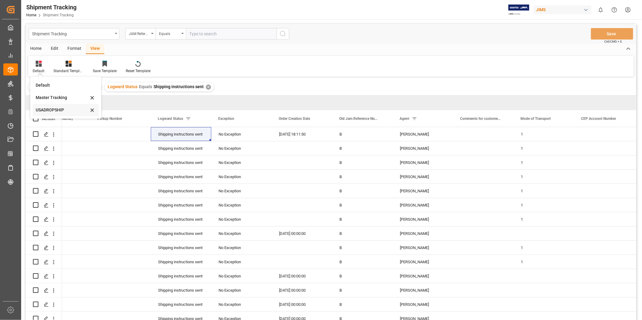
click at [50, 110] on div "USADROPSHIP" at bounding box center [62, 110] width 53 height 6
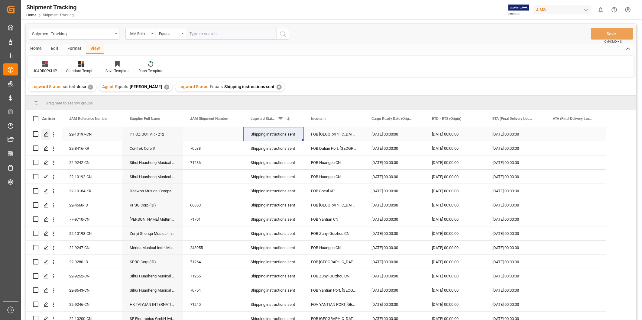
click at [46, 134] on polygon "Press SPACE to select this row." at bounding box center [45, 133] width 3 height 3
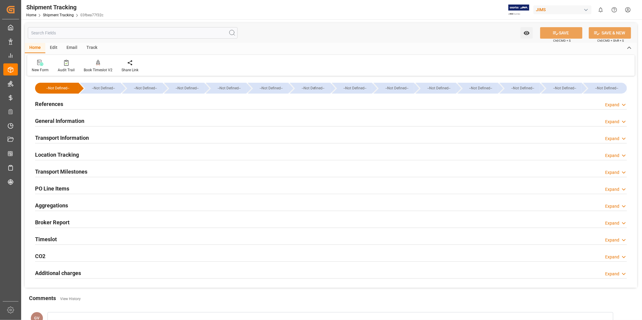
type input "[DATE]"
click at [617, 105] on div "Expand" at bounding box center [612, 105] width 14 height 6
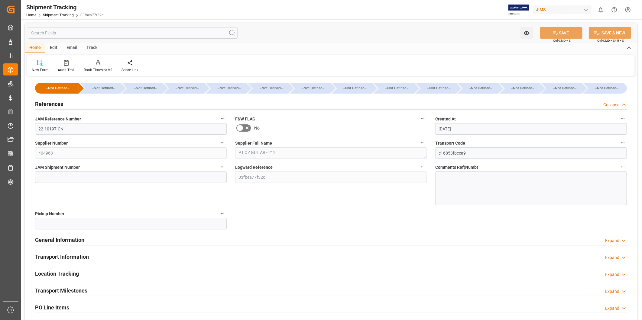
scroll to position [56, 0]
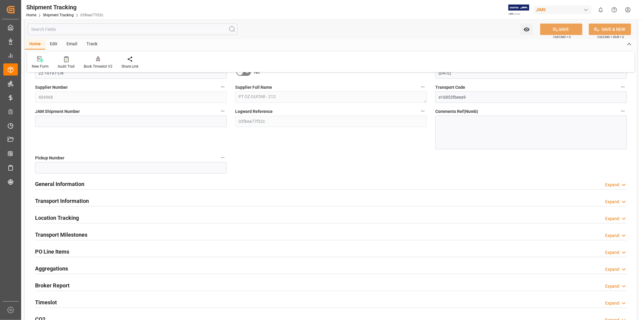
click at [611, 182] on div "Expand" at bounding box center [612, 185] width 14 height 6
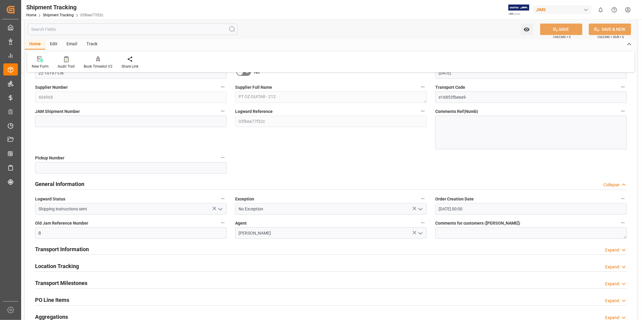
scroll to position [0, 0]
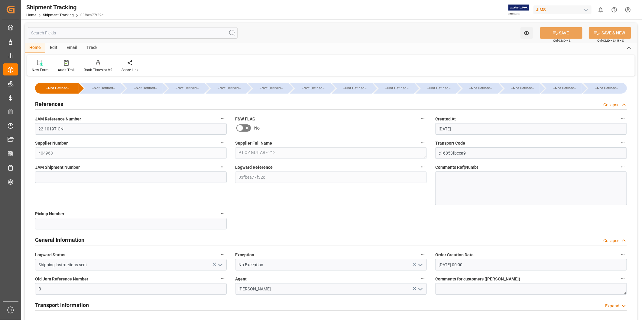
click at [107, 88] on div "--Not Defined--" at bounding box center [103, 88] width 34 height 11
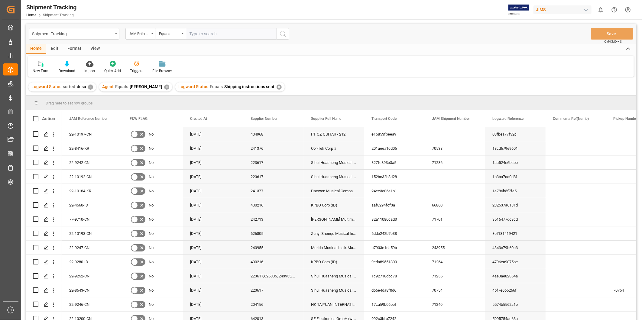
click at [277, 87] on div "✕" at bounding box center [279, 87] width 5 height 5
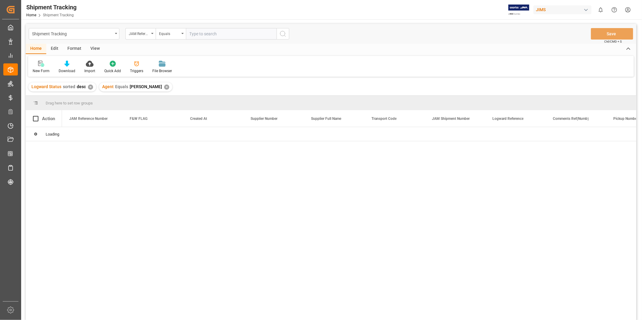
click at [164, 88] on div "✕" at bounding box center [166, 87] width 5 height 5
click at [90, 88] on div "✕" at bounding box center [90, 87] width 5 height 5
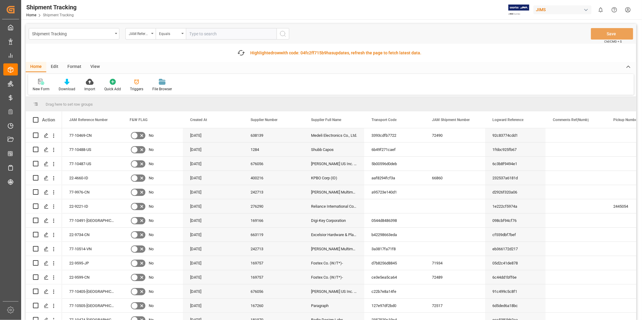
click at [94, 48] on div "Fetch latest updates Highlighted row with code: 04fc2ff715b9 04fc2ff715b9 has u…" at bounding box center [331, 53] width 610 height 18
click at [100, 66] on div "View" at bounding box center [95, 67] width 18 height 10
click at [38, 84] on icon at bounding box center [39, 82] width 6 height 6
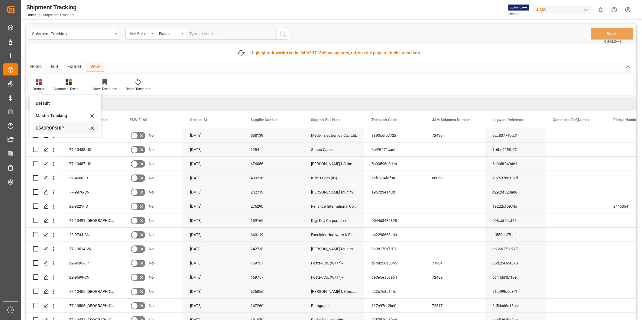
click at [50, 125] on div "USADROPSHIP" at bounding box center [62, 128] width 53 height 6
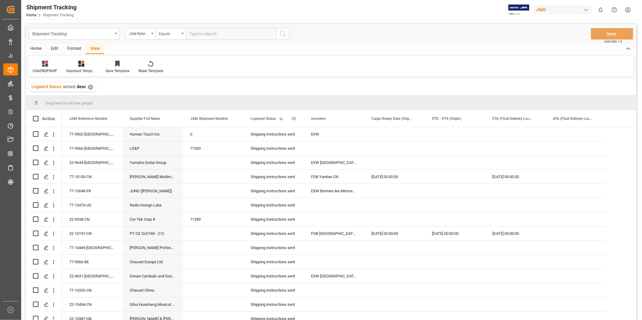
click at [295, 120] on span at bounding box center [293, 118] width 5 height 5
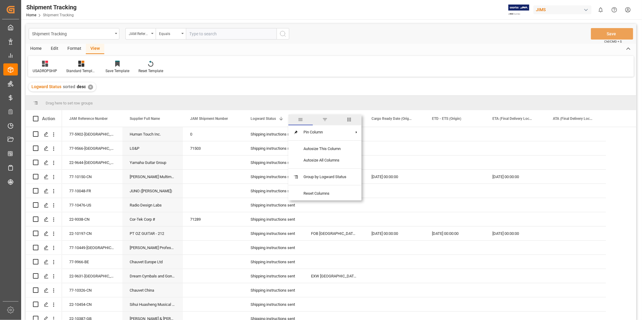
click at [351, 119] on span "columns" at bounding box center [349, 119] width 5 height 5
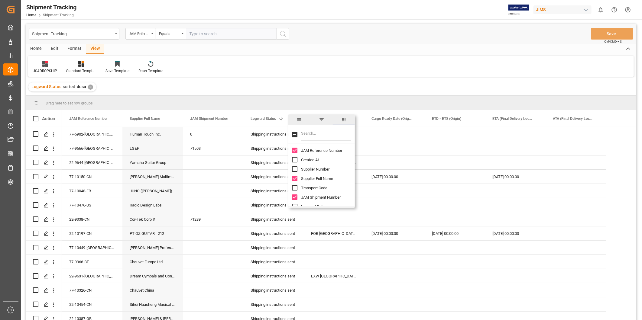
click at [316, 138] on input "Filter Columns Input" at bounding box center [326, 135] width 50 height 12
type input "comm"
click at [293, 160] on input "Comments for customers (SAL) column toggle visibility (hidden)" at bounding box center [294, 159] width 5 height 5
checkbox input "true"
checkbox input "false"
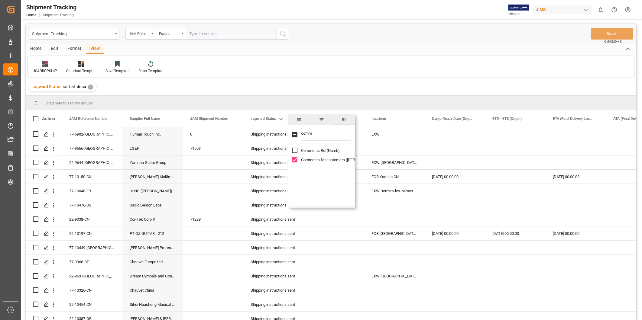
click at [322, 132] on input "comm" at bounding box center [326, 135] width 50 height 12
click at [381, 85] on div "Logward Status sorted desc ✕" at bounding box center [331, 87] width 610 height 17
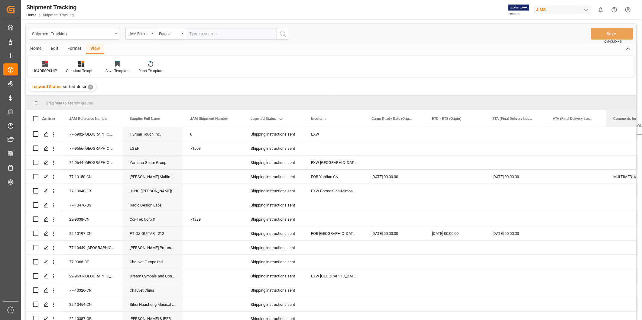
drag, startPoint x: 326, startPoint y: 120, endPoint x: 617, endPoint y: 121, distance: 291.0
click at [617, 121] on div "Comments for customers ([PERSON_NAME])" at bounding box center [633, 118] width 40 height 17
click at [122, 64] on div at bounding box center [117, 63] width 24 height 6
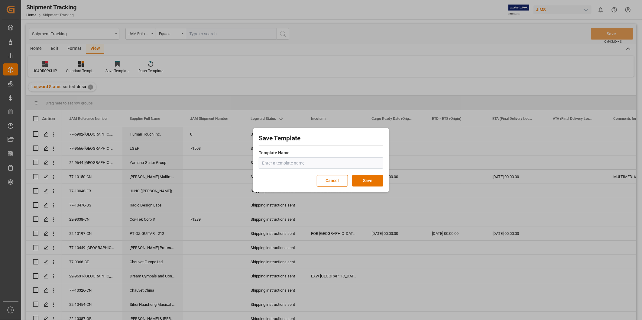
click at [286, 162] on input "text" at bounding box center [321, 162] width 125 height 11
type input "USADROPSHIP3"
click at [373, 182] on button "Save" at bounding box center [367, 180] width 31 height 11
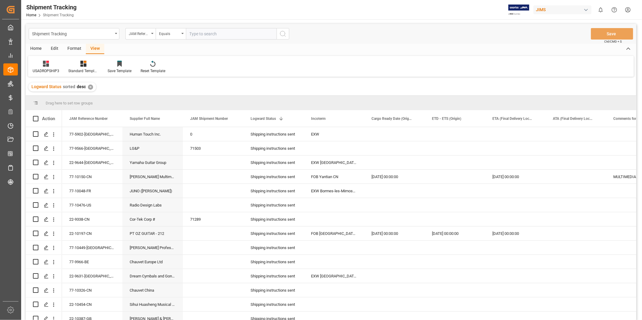
click at [89, 89] on div "✕" at bounding box center [90, 87] width 5 height 5
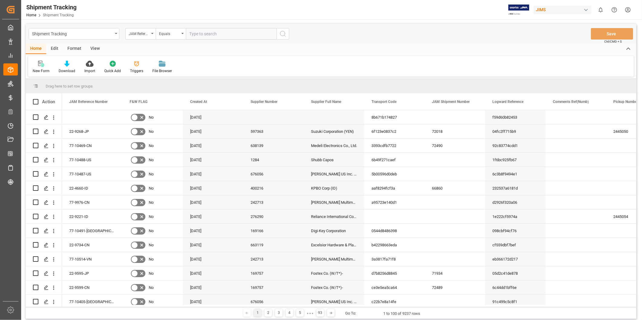
click at [90, 48] on div "View" at bounding box center [95, 49] width 18 height 10
click at [41, 65] on div at bounding box center [39, 63] width 12 height 6
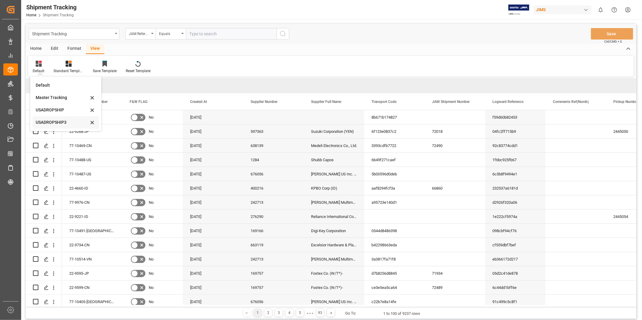
click at [59, 121] on div "USADROPSHIP3" at bounding box center [62, 122] width 53 height 6
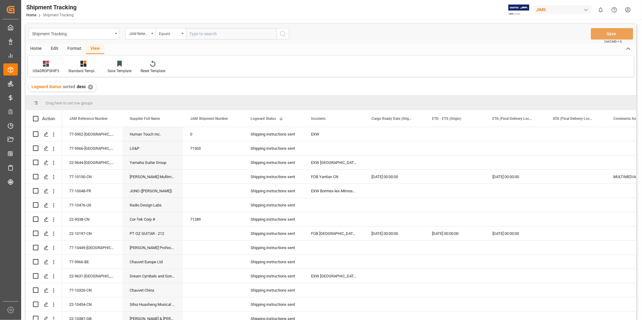
click at [91, 87] on div "✕" at bounding box center [90, 87] width 5 height 5
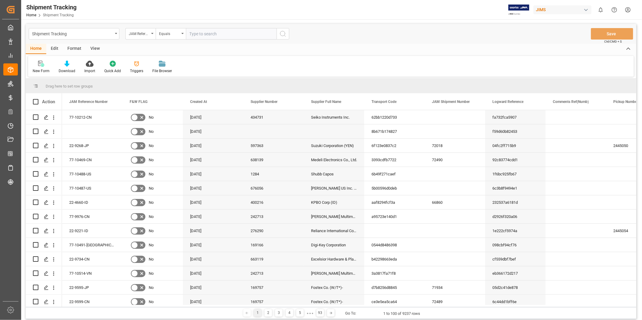
click at [94, 49] on div "View" at bounding box center [95, 49] width 18 height 10
click at [40, 68] on div "Default" at bounding box center [39, 70] width 12 height 5
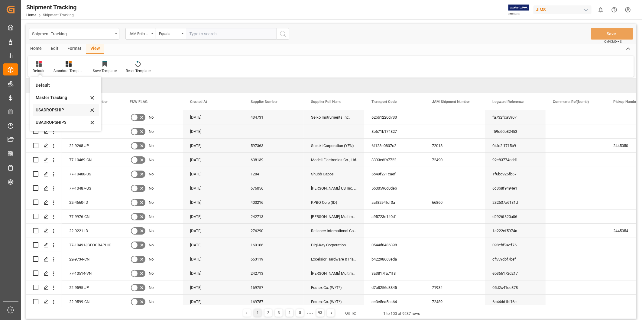
click at [90, 101] on icon at bounding box center [92, 97] width 7 height 5
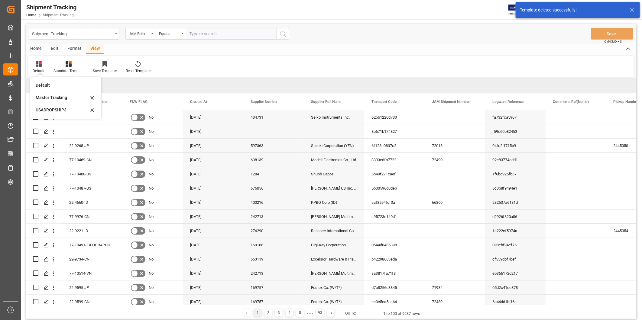
click at [375, 65] on div "Default Default Master Tracking USADROPSHIP3 Standard Templates Save Template R…" at bounding box center [331, 66] width 606 height 21
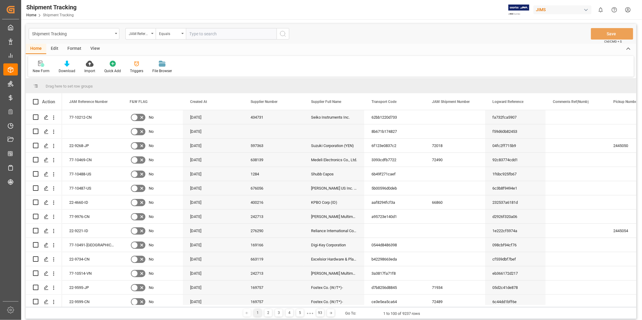
click at [95, 49] on div "View" at bounding box center [95, 49] width 18 height 10
click at [33, 66] on div at bounding box center [39, 63] width 12 height 6
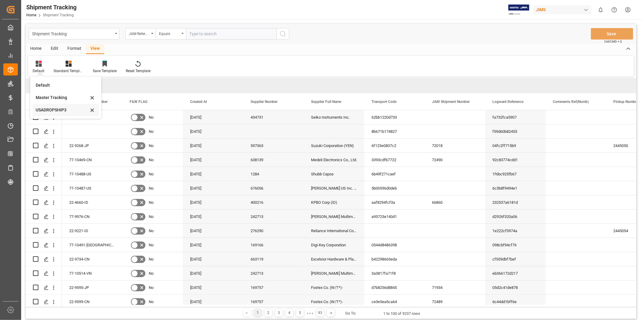
click at [47, 108] on div "USADROPSHIP3" at bounding box center [62, 110] width 53 height 6
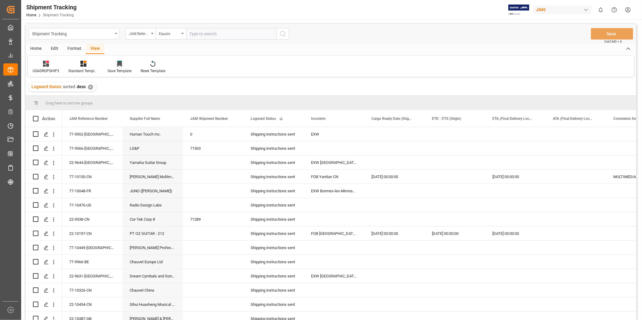
click at [124, 65] on div at bounding box center [120, 63] width 24 height 6
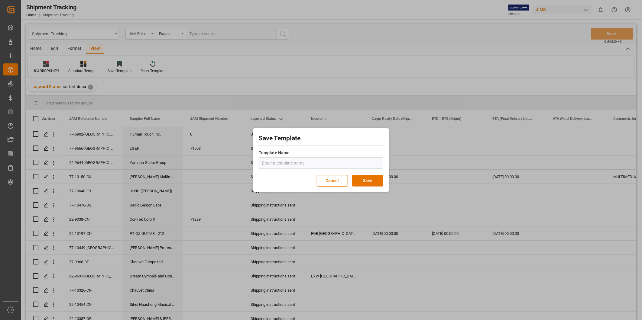
click at [317, 160] on input "text" at bounding box center [321, 162] width 125 height 11
type input "USADROPSHIP"
click at [372, 180] on button "Save" at bounding box center [367, 180] width 31 height 11
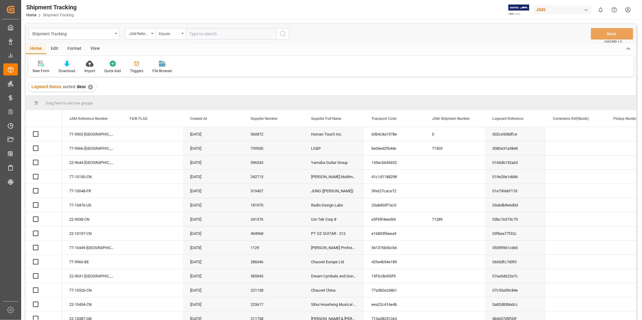
click at [98, 48] on div "View" at bounding box center [95, 49] width 18 height 10
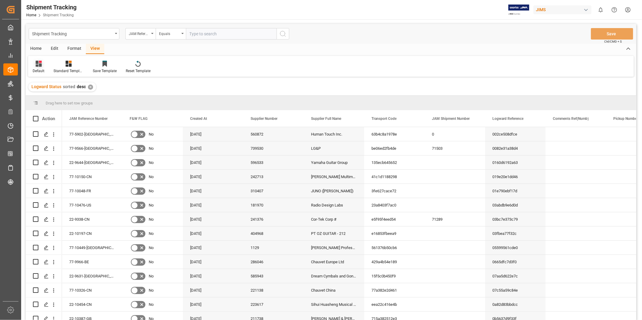
click at [39, 64] on icon at bounding box center [39, 64] width 6 height 6
click at [59, 119] on div "USADROPSHIP" at bounding box center [62, 122] width 53 height 6
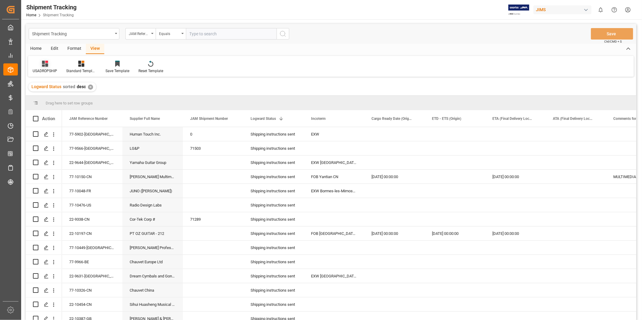
click at [49, 68] on div "USADROPSHIP" at bounding box center [45, 70] width 24 height 5
click at [92, 101] on icon at bounding box center [93, 97] width 7 height 5
click at [50, 98] on div "Master Tracking" at bounding box center [63, 98] width 53 height 6
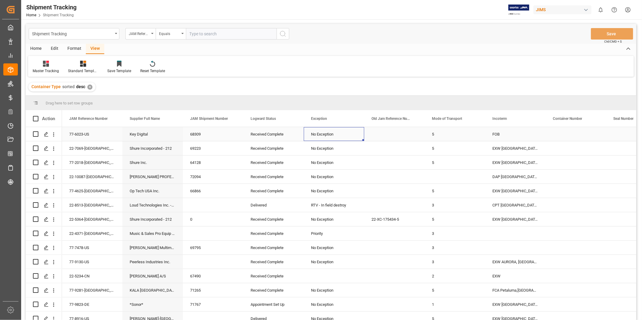
click at [362, 140] on div "No Exception" at bounding box center [334, 134] width 60 height 14
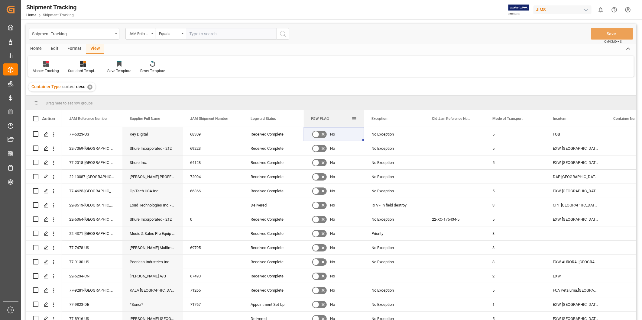
drag, startPoint x: 596, startPoint y: 118, endPoint x: 316, endPoint y: 122, distance: 280.5
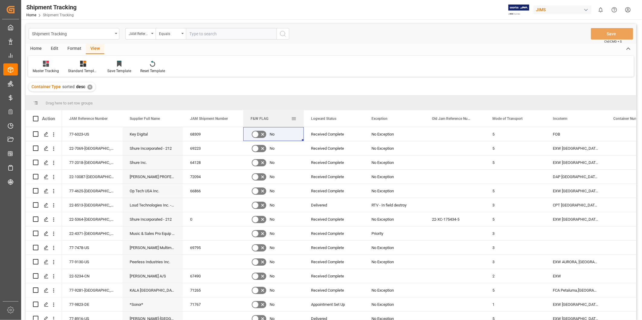
drag, startPoint x: 355, startPoint y: 118, endPoint x: 277, endPoint y: 118, distance: 77.4
click at [277, 118] on div "F&W FLAG" at bounding box center [274, 118] width 46 height 17
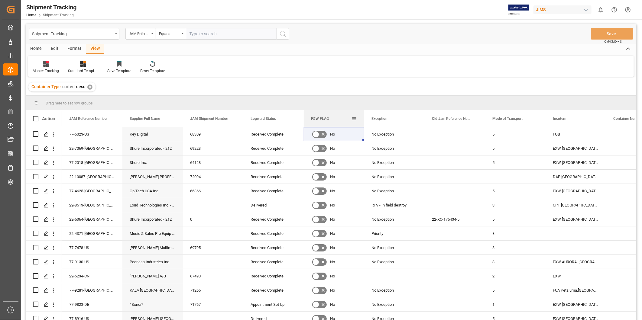
drag, startPoint x: 268, startPoint y: 120, endPoint x: 318, endPoint y: 119, distance: 49.6
click at [318, 119] on div "F&W FLAG" at bounding box center [331, 118] width 40 height 17
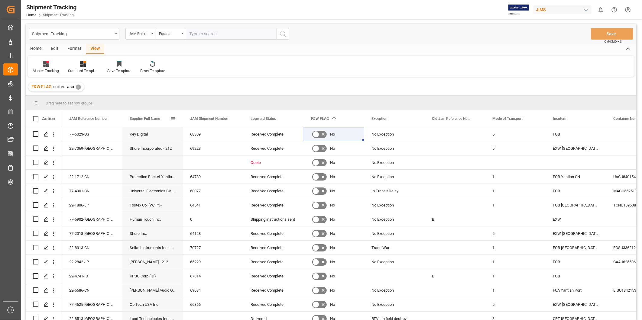
click at [173, 122] on div "Supplier Full Name" at bounding box center [153, 118] width 46 height 17
click at [174, 118] on span at bounding box center [172, 118] width 5 height 5
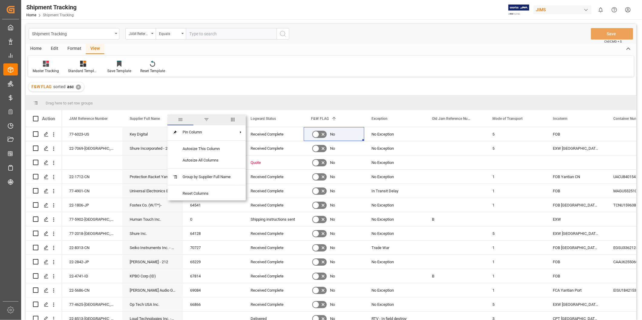
click at [234, 120] on span "columns" at bounding box center [232, 119] width 5 height 5
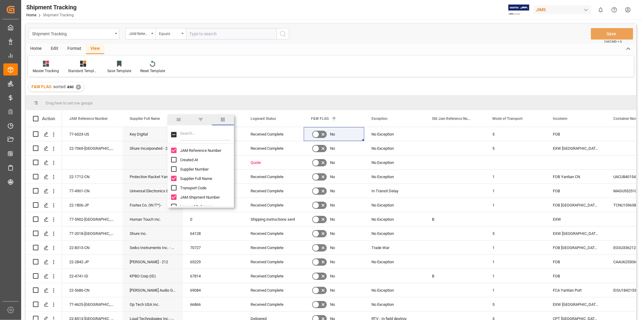
click at [201, 135] on input "Filter Columns Input" at bounding box center [205, 135] width 50 height 12
type input "comm"
click at [173, 159] on input "Comments for customers (SAL) column toggle visibility (hidden)" at bounding box center [173, 159] width 5 height 5
checkbox input "true"
checkbox input "false"
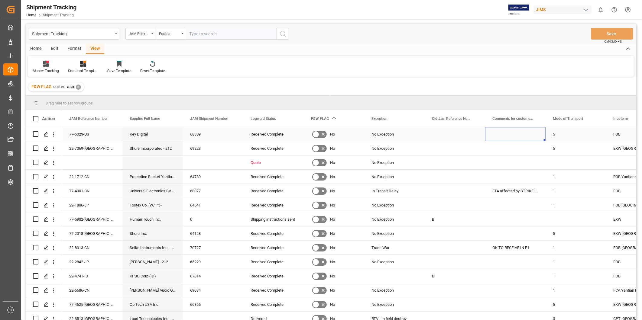
click at [509, 136] on div "Press SPACE to select this row." at bounding box center [515, 134] width 60 height 14
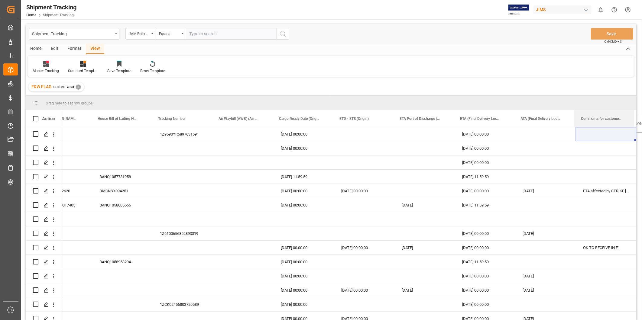
drag, startPoint x: 519, startPoint y: 116, endPoint x: 652, endPoint y: 119, distance: 132.4
click at [642, 119] on html "Created by potrace 1.15, written by Peter Selinger 2001-2017 Created by potrace…" at bounding box center [321, 160] width 642 height 320
click at [125, 69] on div "Save Template" at bounding box center [119, 70] width 24 height 5
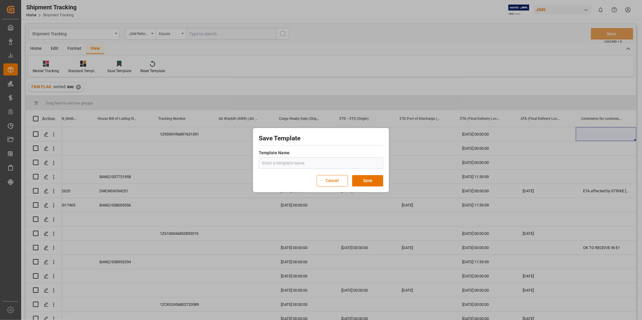
click at [273, 164] on input "text" at bounding box center [321, 162] width 125 height 11
type input "Master Tracking 1"
click at [366, 181] on button "Save" at bounding box center [367, 180] width 31 height 11
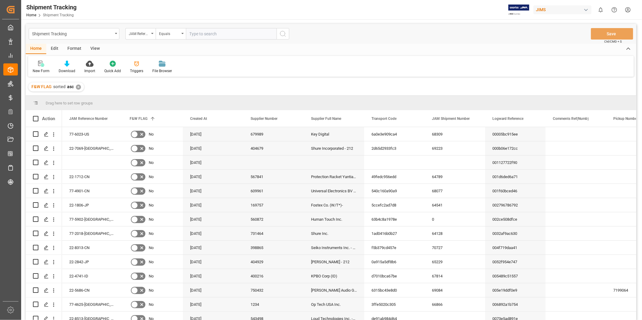
click at [76, 85] on div "✕" at bounding box center [78, 87] width 5 height 5
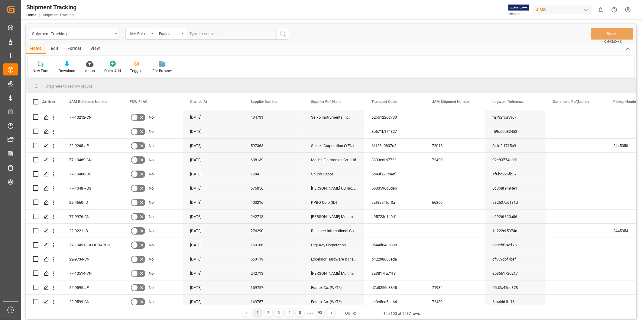
click at [94, 48] on div "View" at bounding box center [95, 49] width 18 height 10
click at [38, 67] on div "Default" at bounding box center [38, 66] width 21 height 13
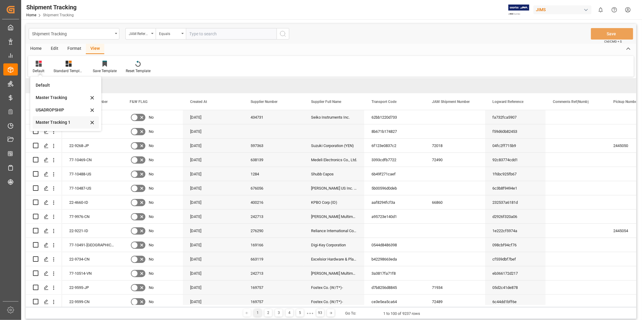
click at [54, 122] on div "Master Tracking 1" at bounding box center [62, 122] width 53 height 6
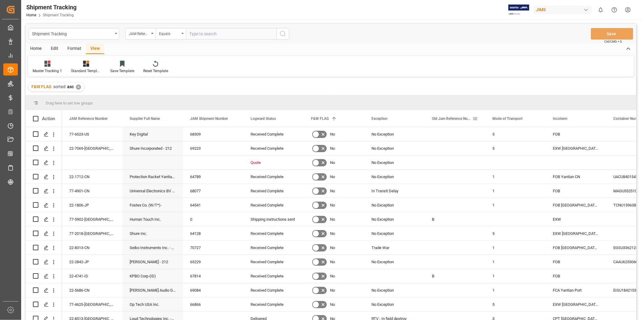
click at [475, 119] on span at bounding box center [474, 118] width 5 height 5
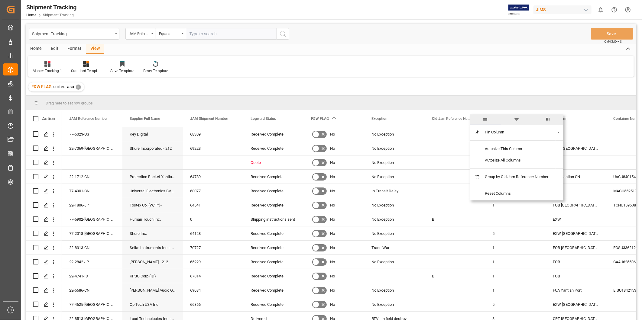
click at [548, 120] on span "columns" at bounding box center [547, 119] width 5 height 5
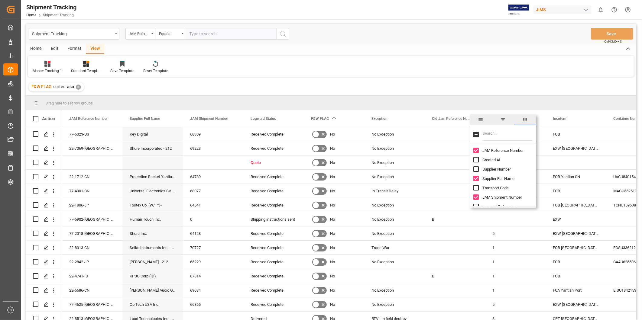
click at [499, 135] on input "Filter Columns Input" at bounding box center [507, 135] width 50 height 12
type input "old"
checkbox input "true"
type input "old"
click at [477, 150] on input "Old Jam Reference Number column toggle visibility (visible)" at bounding box center [475, 150] width 5 height 5
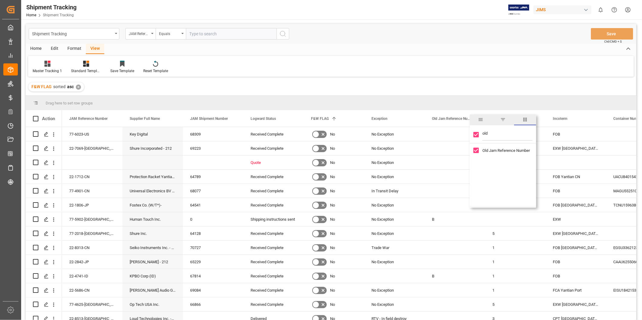
checkbox input "false"
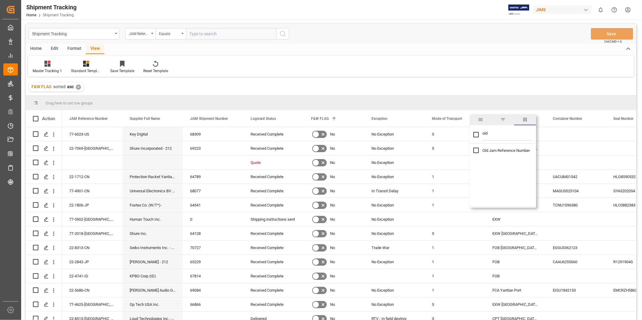
click at [491, 135] on input "old" at bounding box center [507, 135] width 50 height 12
checkbox input "false"
click at [514, 86] on div "F&W FLAG sorted asc ✕" at bounding box center [331, 87] width 610 height 17
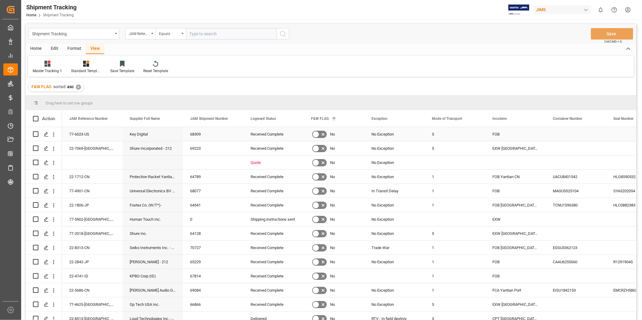
click at [574, 138] on div "Press SPACE to select this row." at bounding box center [575, 134] width 60 height 14
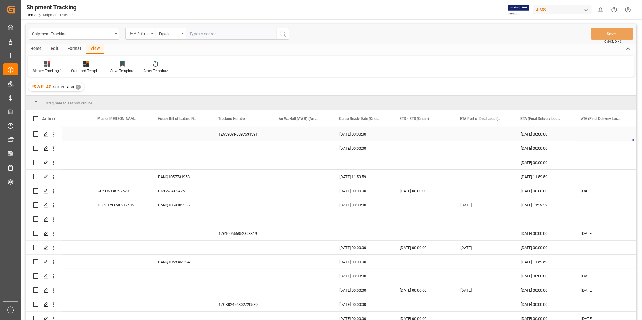
scroll to position [0, 697]
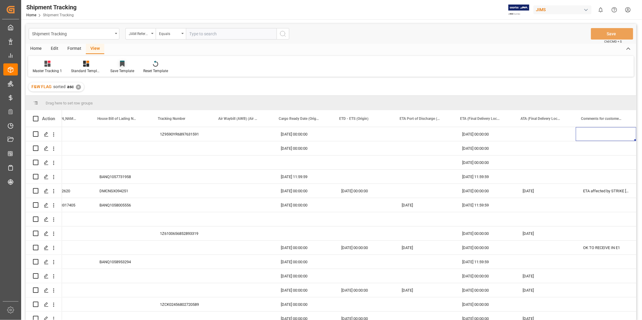
click at [122, 69] on div "Save Template" at bounding box center [122, 70] width 24 height 5
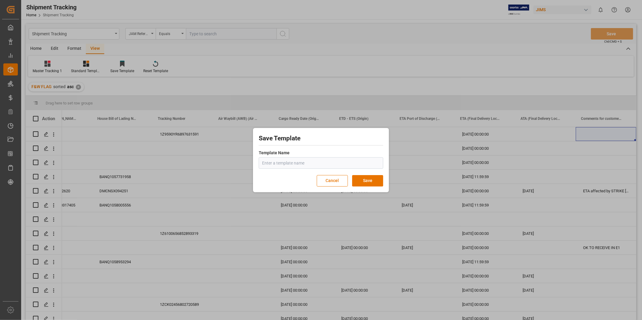
click at [323, 159] on input "text" at bounding box center [321, 162] width 125 height 11
type input "Master Tracking 2"
click at [370, 180] on button "Save" at bounding box center [367, 180] width 31 height 11
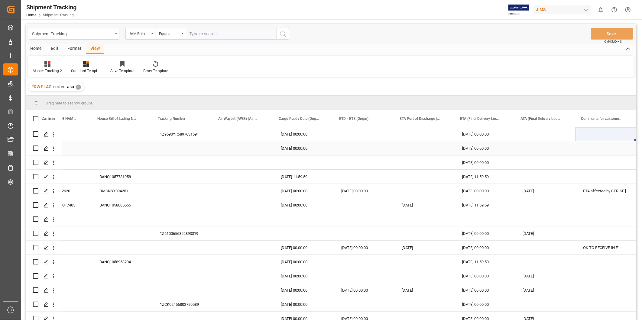
click at [392, 137] on div "Press SPACE to select this row." at bounding box center [364, 134] width 60 height 14
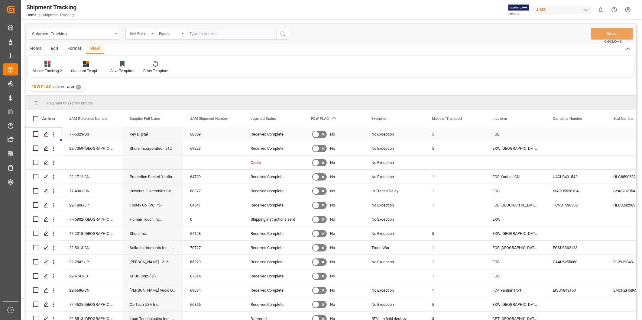
scroll to position [0, 0]
click at [80, 87] on div "✕" at bounding box center [78, 87] width 5 height 5
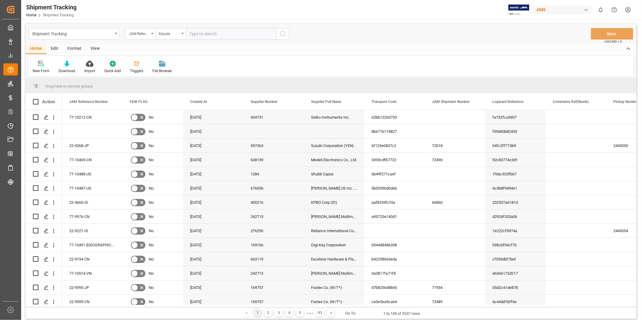
click at [95, 48] on div "View" at bounding box center [95, 49] width 18 height 10
click at [40, 68] on div "Default" at bounding box center [38, 66] width 21 height 13
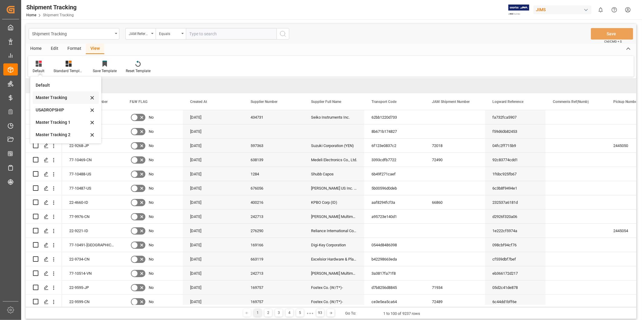
click at [94, 99] on icon at bounding box center [92, 97] width 7 height 5
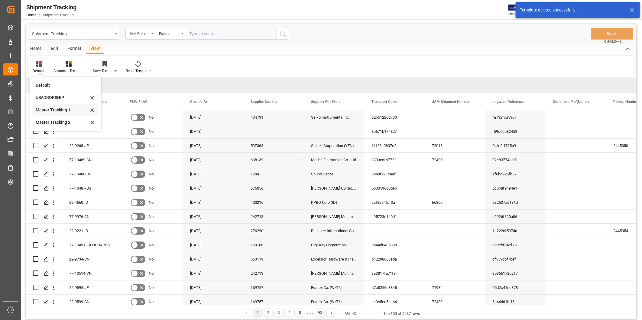
click at [94, 101] on icon at bounding box center [92, 97] width 7 height 5
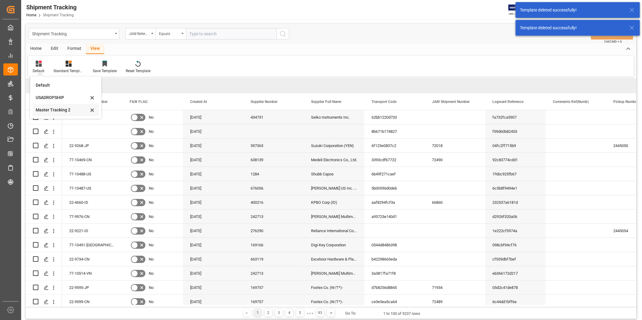
click at [67, 111] on div "Master Tracking 2" at bounding box center [62, 110] width 53 height 6
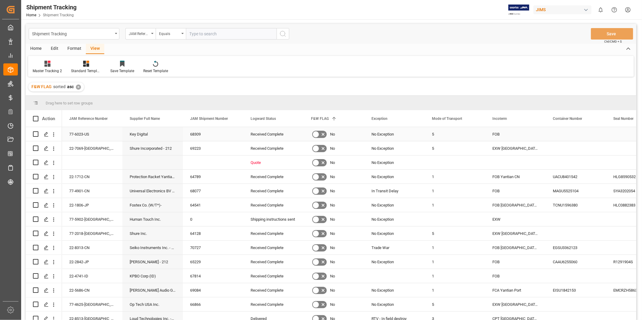
click at [218, 135] on div "68309" at bounding box center [213, 134] width 60 height 14
click at [122, 66] on icon at bounding box center [122, 64] width 5 height 6
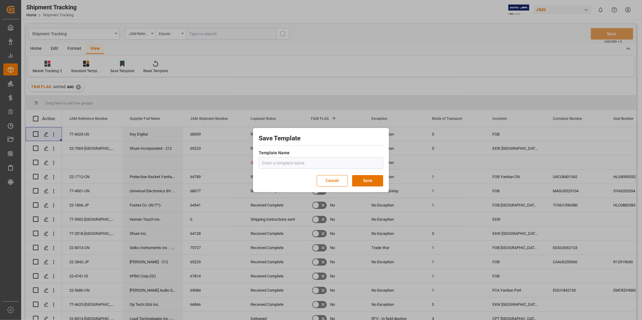
click at [286, 161] on input "text" at bounding box center [321, 162] width 125 height 11
type input "Master Tracking"
click at [377, 180] on button "Save" at bounding box center [367, 180] width 31 height 11
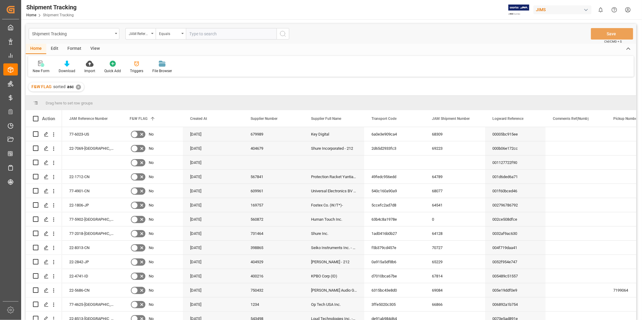
click at [98, 47] on div "View" at bounding box center [95, 49] width 18 height 10
click at [94, 49] on div "View" at bounding box center [95, 49] width 18 height 10
click at [41, 70] on div "Default" at bounding box center [39, 70] width 12 height 5
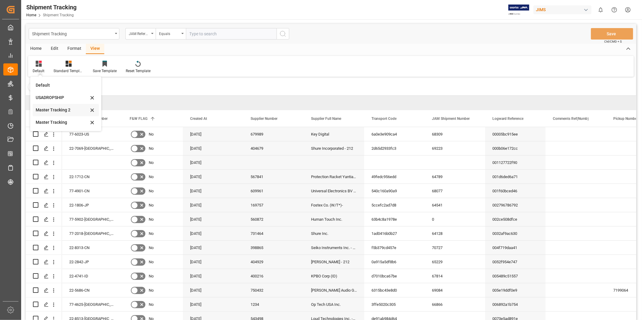
click at [93, 99] on icon at bounding box center [92, 97] width 3 height 3
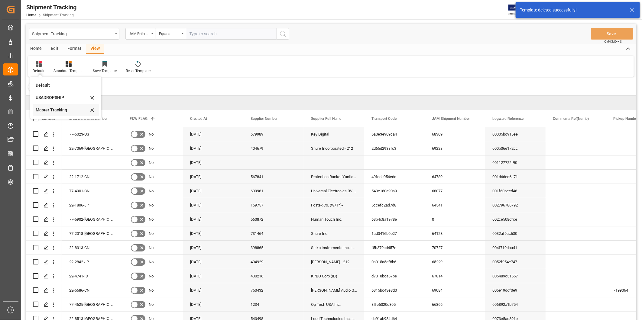
click at [58, 113] on div "Master Tracking" at bounding box center [66, 110] width 66 height 12
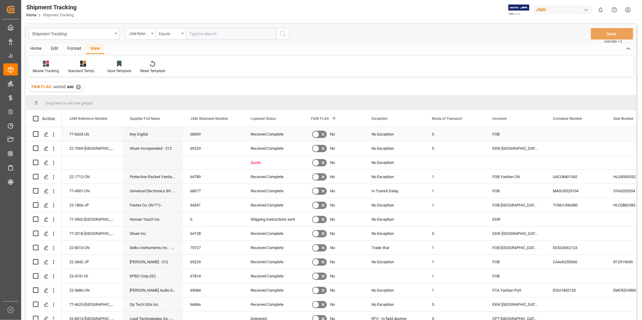
click at [475, 138] on div "5" at bounding box center [455, 134] width 60 height 14
click at [79, 85] on div "✕" at bounding box center [78, 87] width 5 height 5
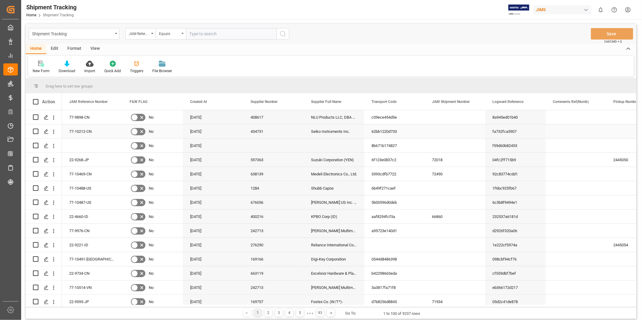
click at [377, 129] on div "62bb1220d733" at bounding box center [394, 132] width 60 height 14
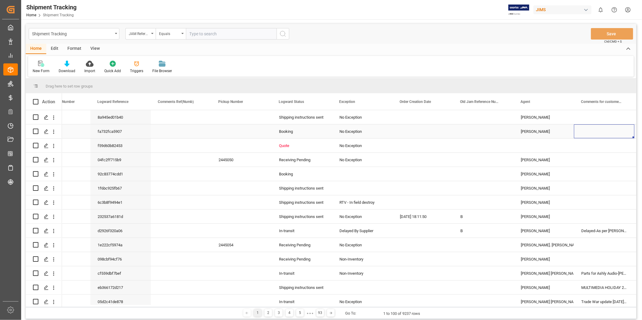
scroll to position [0, 455]
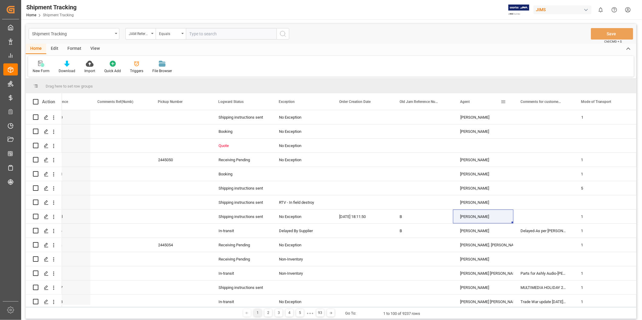
click at [501, 102] on span at bounding box center [502, 101] width 5 height 5
click at [533, 103] on span "filter" at bounding box center [531, 102] width 5 height 5
click at [516, 134] on input "Filter Value" at bounding box center [530, 134] width 59 height 12
type input "[PERSON_NAME]"
click at [540, 153] on button "Apply" at bounding box center [538, 153] width 11 height 6
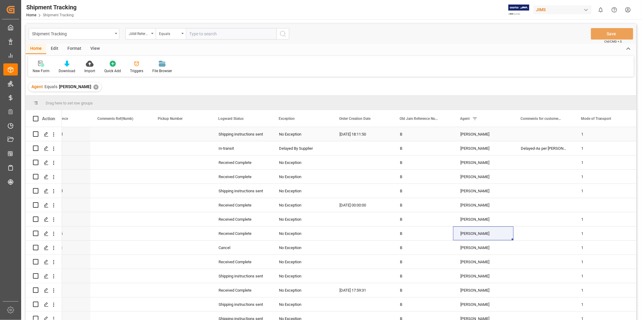
click at [262, 133] on div "Shipping instructions sent" at bounding box center [241, 135] width 46 height 14
click at [263, 118] on span at bounding box center [261, 118] width 5 height 5
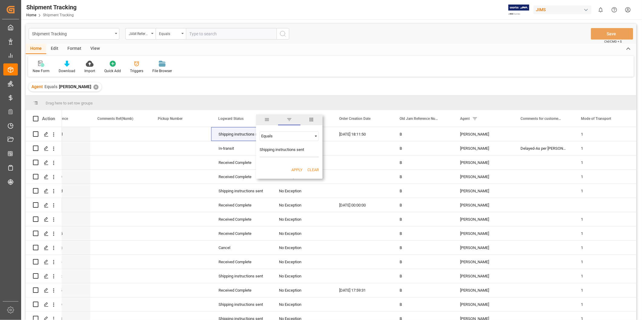
type input "Shipping instructions sent"
click at [300, 169] on button "Apply" at bounding box center [296, 170] width 11 height 6
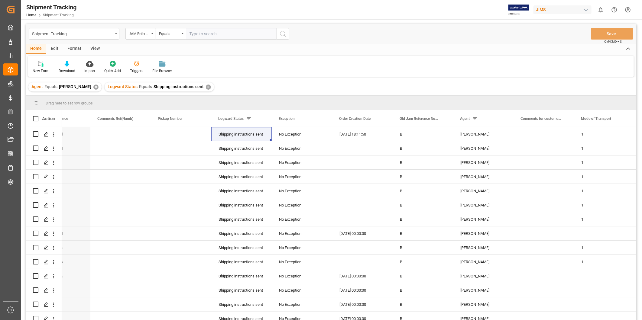
click at [93, 48] on div "View" at bounding box center [95, 49] width 18 height 10
click at [36, 69] on div "Default" at bounding box center [39, 70] width 12 height 5
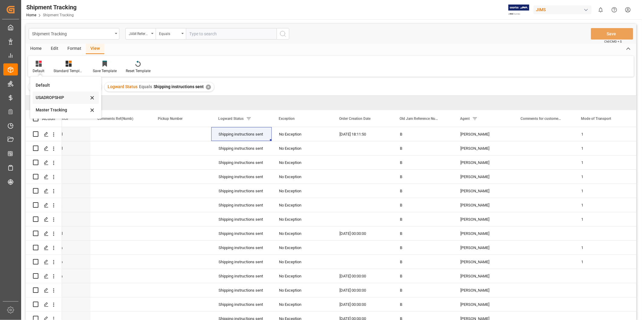
click at [53, 97] on div "USADROPSHIP" at bounding box center [62, 98] width 53 height 6
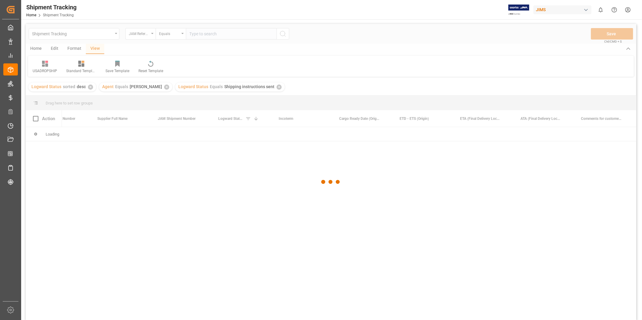
scroll to position [0, 30]
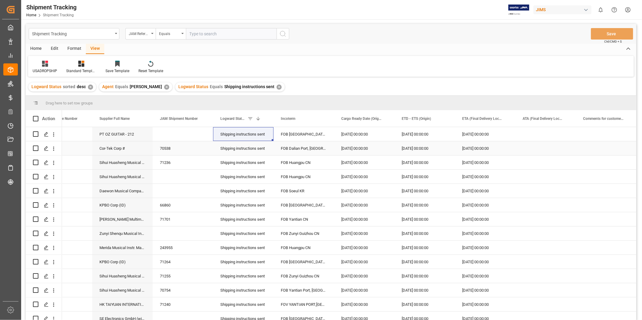
click at [270, 152] on div "Shipping instructions sent" at bounding box center [243, 148] width 60 height 14
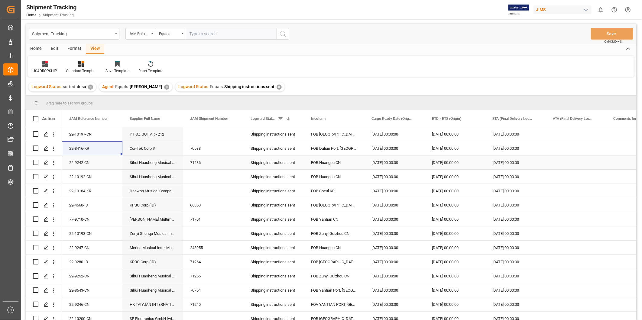
click at [96, 163] on div "22-9242-CN" at bounding box center [92, 163] width 60 height 14
click at [101, 178] on div "22-10192-CN" at bounding box center [92, 177] width 60 height 14
click at [111, 176] on div "22-10192-CN" at bounding box center [92, 177] width 60 height 14
click at [432, 204] on div "[DATE] 00:00:00" at bounding box center [455, 205] width 60 height 14
click at [432, 203] on div "[DATE] 00:00:00" at bounding box center [455, 205] width 60 height 14
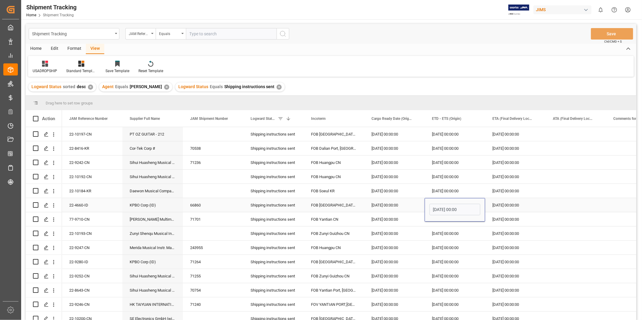
click at [432, 203] on div "[DATE] 00:00" at bounding box center [454, 210] width 51 height 14
click at [436, 209] on input "[DATE] 00:00" at bounding box center [454, 209] width 51 height 11
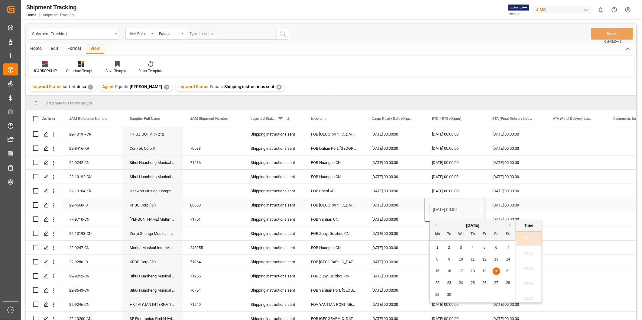
click at [436, 209] on input "[DATE] 00:00" at bounding box center [454, 209] width 51 height 11
paste input "[DATE]"
type input "[DATE]"
click at [508, 204] on div "[DATE] 00:00:00" at bounding box center [515, 205] width 60 height 14
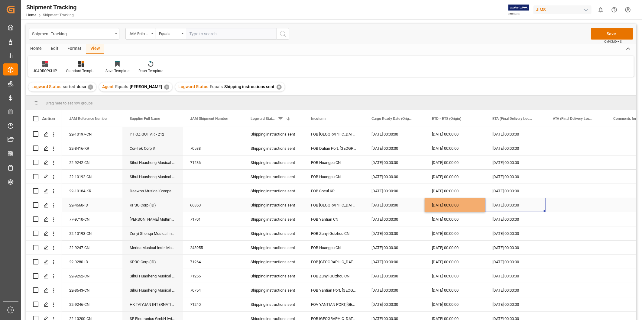
click at [508, 204] on div "[DATE] 00:00:00" at bounding box center [515, 205] width 60 height 14
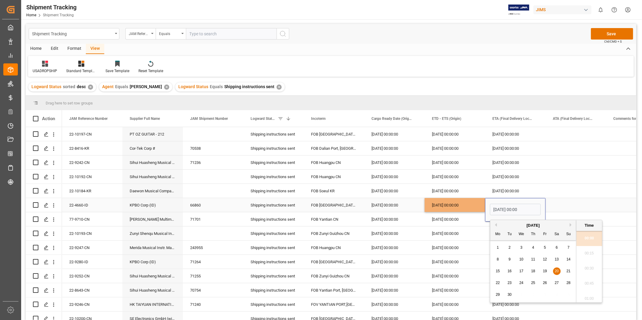
click at [508, 204] on input "[DATE] 00:00" at bounding box center [515, 209] width 51 height 11
type input "[DATE]"
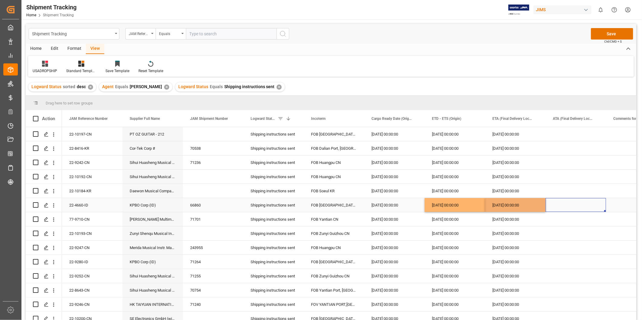
click at [566, 204] on div "Press SPACE to select this row." at bounding box center [575, 205] width 60 height 14
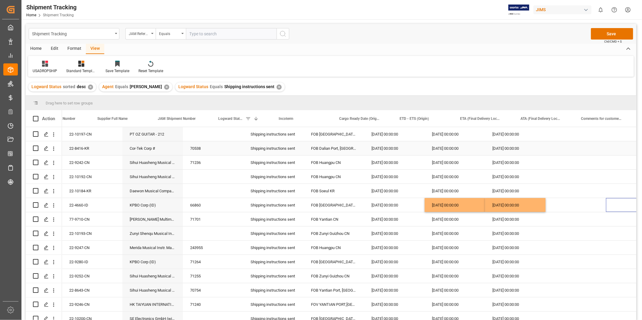
scroll to position [0, 32]
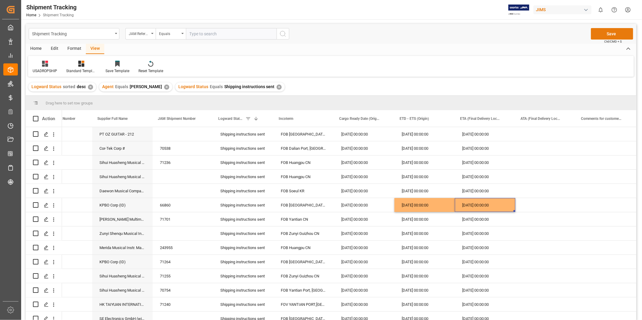
click at [618, 35] on button "Save" at bounding box center [612, 33] width 42 height 11
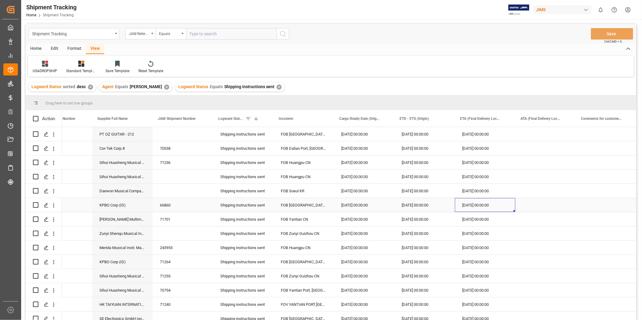
click at [455, 206] on div "[DATE] 00:00:00" at bounding box center [485, 205] width 60 height 14
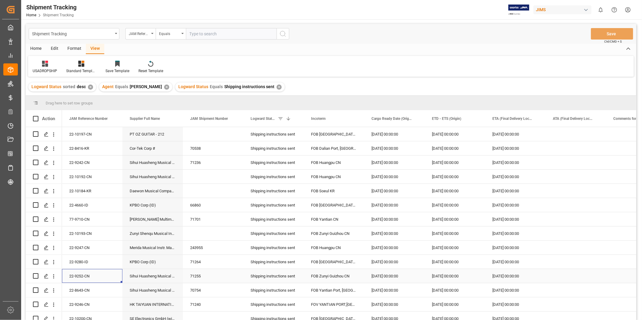
click at [102, 277] on div "22-9252-CN" at bounding box center [92, 276] width 60 height 14
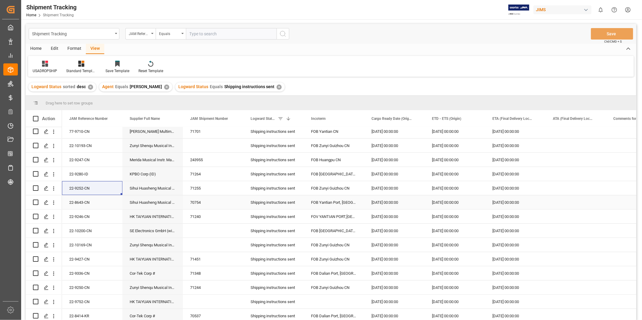
scroll to position [112, 0]
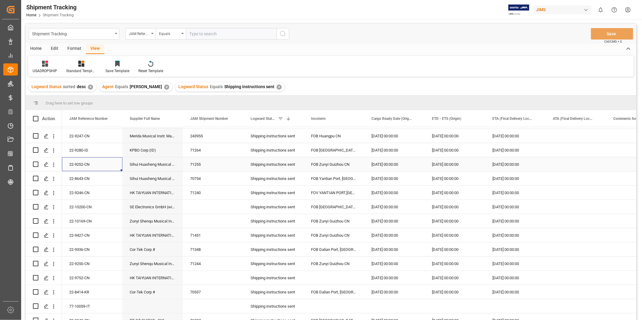
click at [88, 164] on div "22-9252-CN" at bounding box center [92, 164] width 60 height 14
click at [89, 167] on div "22-9252-CN" at bounding box center [92, 164] width 60 height 14
click at [89, 180] on div "22-8643-CN" at bounding box center [92, 179] width 60 height 14
click at [46, 180] on icon "Press SPACE to select this row." at bounding box center [46, 178] width 5 height 5
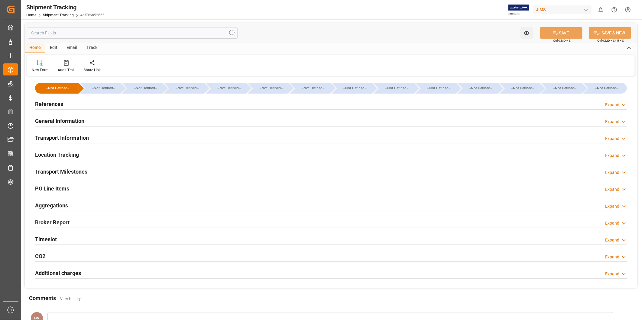
type input "[DATE]"
click at [162, 105] on div "References Expand" at bounding box center [331, 103] width 592 height 11
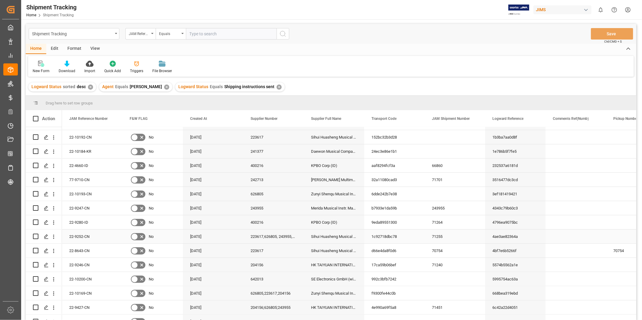
scroll to position [56, 0]
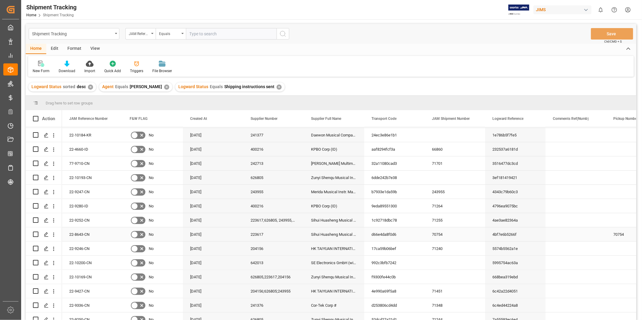
click at [91, 233] on div "22-8643-CN" at bounding box center [92, 235] width 60 height 14
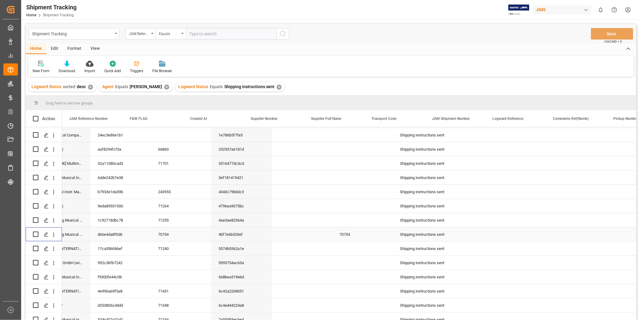
scroll to position [0, 0]
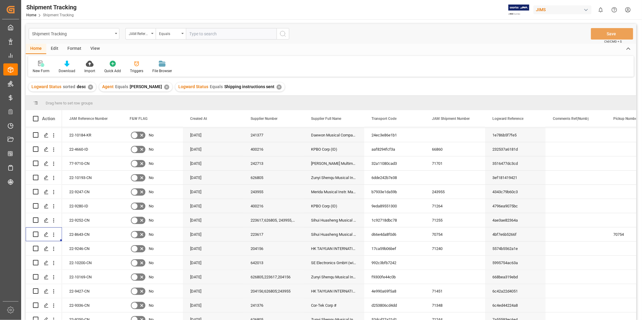
click at [95, 51] on div "View" at bounding box center [95, 49] width 18 height 10
click at [41, 69] on div "Default" at bounding box center [39, 70] width 12 height 5
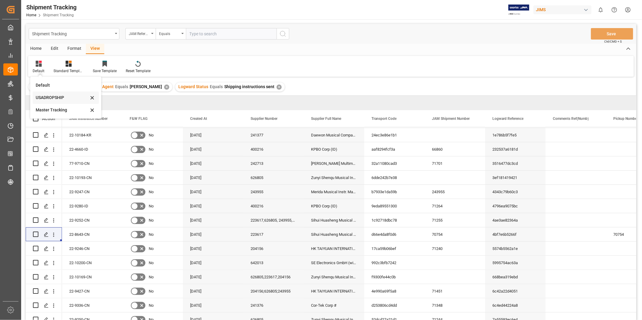
click at [43, 98] on div "USADROPSHIP" at bounding box center [62, 98] width 53 height 6
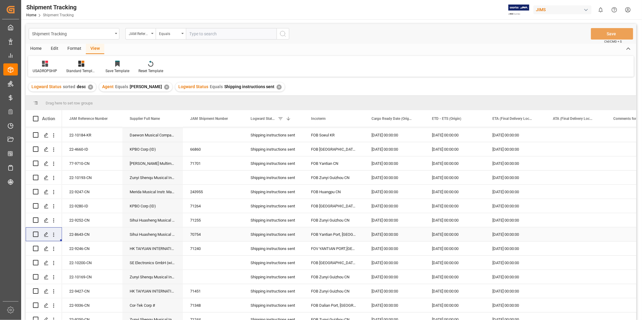
click at [83, 232] on div "22-8643-CN" at bounding box center [92, 235] width 60 height 14
click at [91, 265] on div "22-10200-CN" at bounding box center [92, 263] width 60 height 14
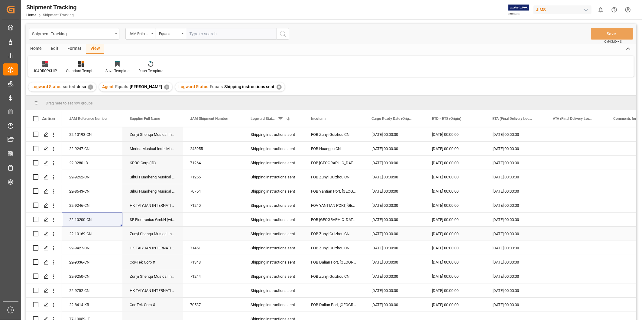
scroll to position [112, 0]
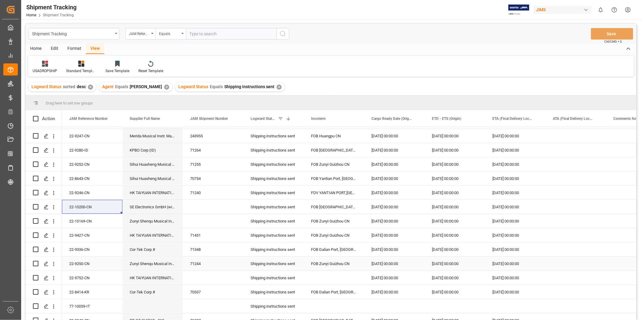
click at [97, 265] on div "22-9250-CN" at bounding box center [92, 264] width 60 height 14
click at [88, 273] on div "22-9752-CN" at bounding box center [92, 278] width 60 height 14
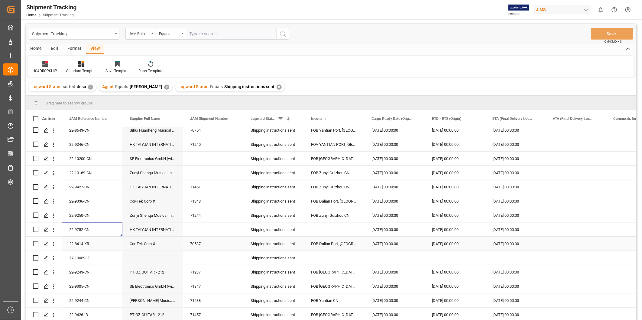
click at [91, 245] on div "22-8414-KR" at bounding box center [92, 244] width 60 height 14
click at [82, 252] on div "77-10059-IT" at bounding box center [92, 258] width 60 height 14
click at [299, 255] on div "Shipping instructions sent" at bounding box center [273, 258] width 60 height 14
click at [297, 256] on div "Shipping instructions sent" at bounding box center [273, 258] width 60 height 14
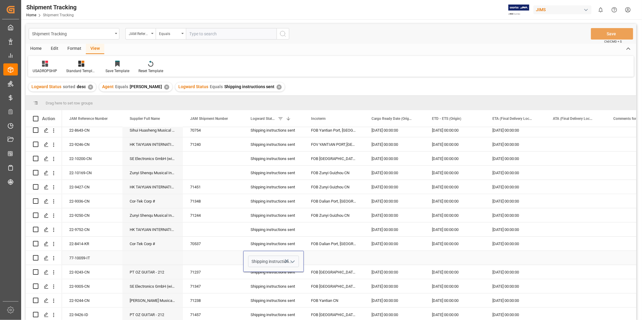
click at [295, 260] on icon "open menu" at bounding box center [292, 261] width 7 height 7
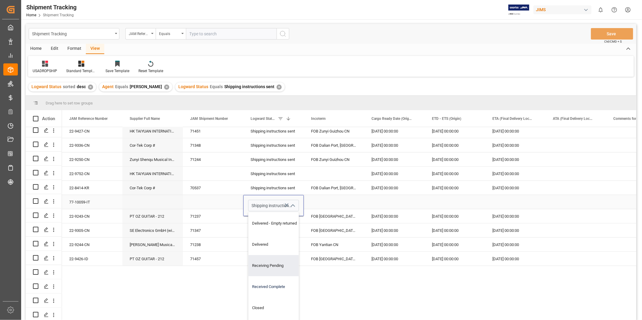
scroll to position [74, 0]
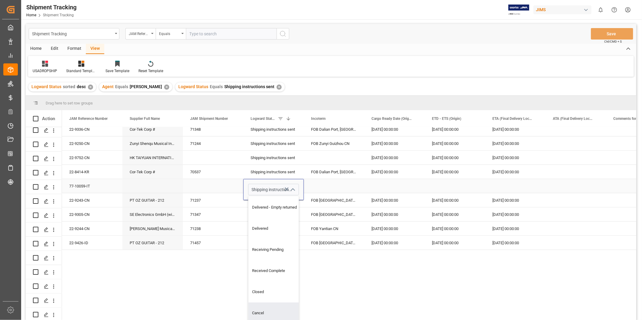
click at [267, 306] on div "Cancel" at bounding box center [278, 313] width 61 height 21
type input "Cancel"
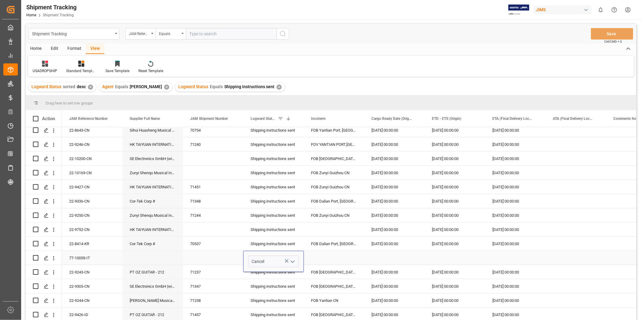
click at [360, 254] on div "Press SPACE to select this row." at bounding box center [334, 258] width 60 height 14
click at [624, 36] on button "Save" at bounding box center [612, 33] width 42 height 11
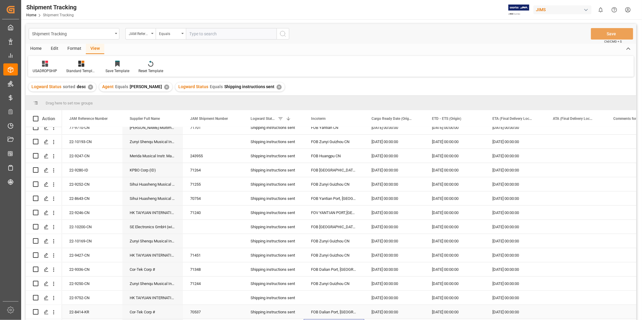
scroll to position [147, 0]
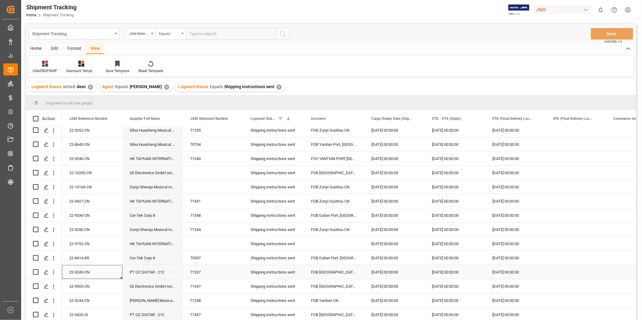
click at [97, 270] on div "22-9243-CN" at bounding box center [92, 272] width 60 height 14
click at [113, 272] on div "22-9243-CN" at bounding box center [92, 272] width 60 height 14
click at [97, 271] on div "22-9243-CN" at bounding box center [92, 272] width 60 height 14
click at [101, 272] on div "22-9243-CN" at bounding box center [92, 272] width 60 height 14
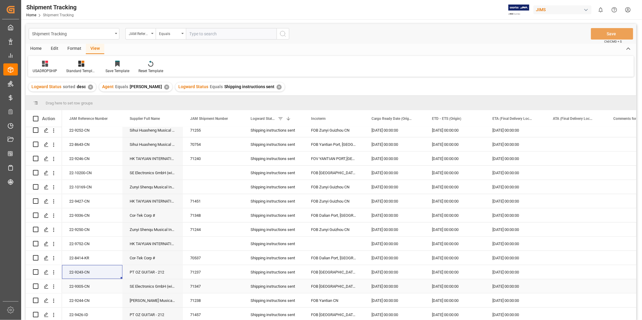
click at [104, 286] on div "22-9305-CN" at bounding box center [92, 287] width 60 height 14
click at [95, 303] on div "22-9244-CN" at bounding box center [92, 301] width 60 height 14
click at [97, 298] on div "22-9244-CN" at bounding box center [92, 301] width 60 height 14
click at [90, 270] on div "22-9243-CN" at bounding box center [92, 272] width 60 height 14
click at [92, 287] on div "22-9305-CN" at bounding box center [92, 287] width 60 height 14
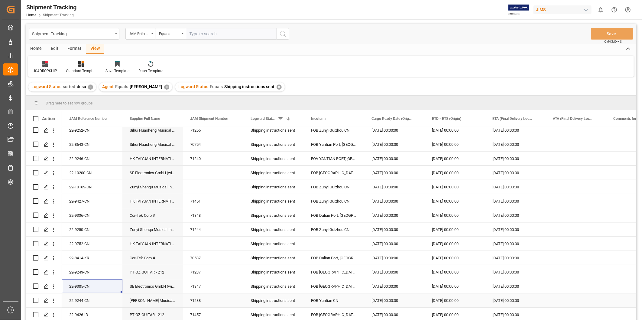
click at [99, 297] on div "22-9244-CN" at bounding box center [92, 301] width 60 height 14
click at [93, 298] on div "22-9244-CN" at bounding box center [92, 301] width 60 height 14
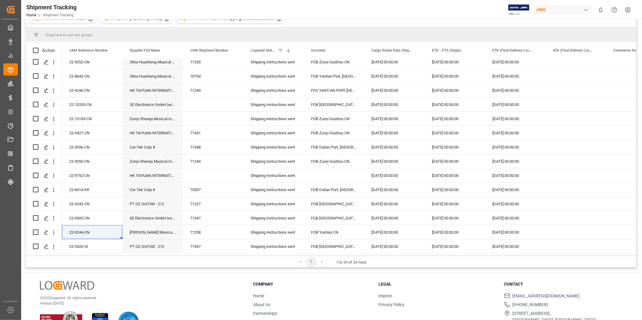
scroll to position [89, 0]
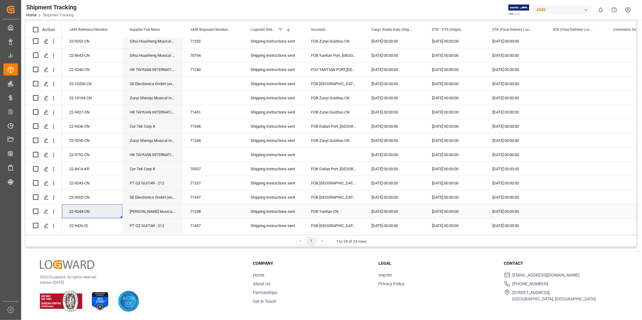
click at [98, 205] on div "22-9244-CN" at bounding box center [92, 212] width 60 height 14
click at [95, 224] on div "22-9426-ID" at bounding box center [92, 226] width 60 height 14
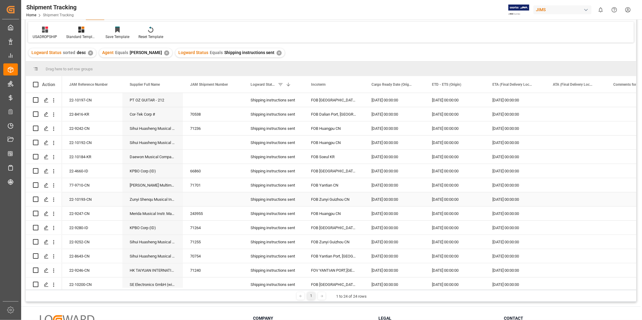
scroll to position [0, 0]
